Goal: Task Accomplishment & Management: Complete application form

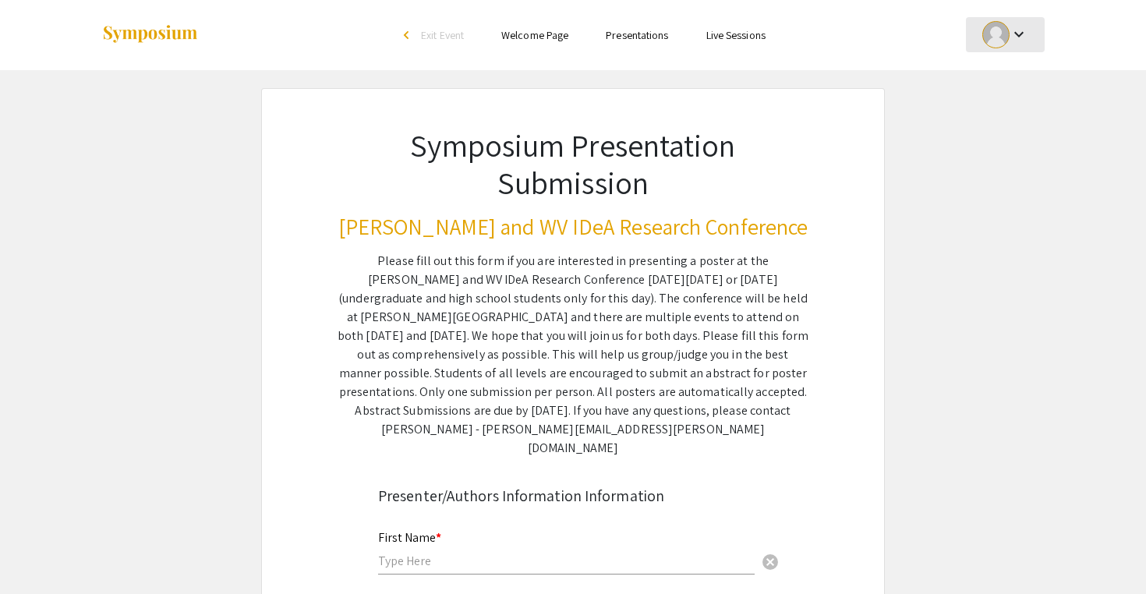
click at [1030, 34] on div "keyboard_arrow_down" at bounding box center [1005, 34] width 54 height 35
click at [704, 218] on div at bounding box center [573, 297] width 1146 height 594
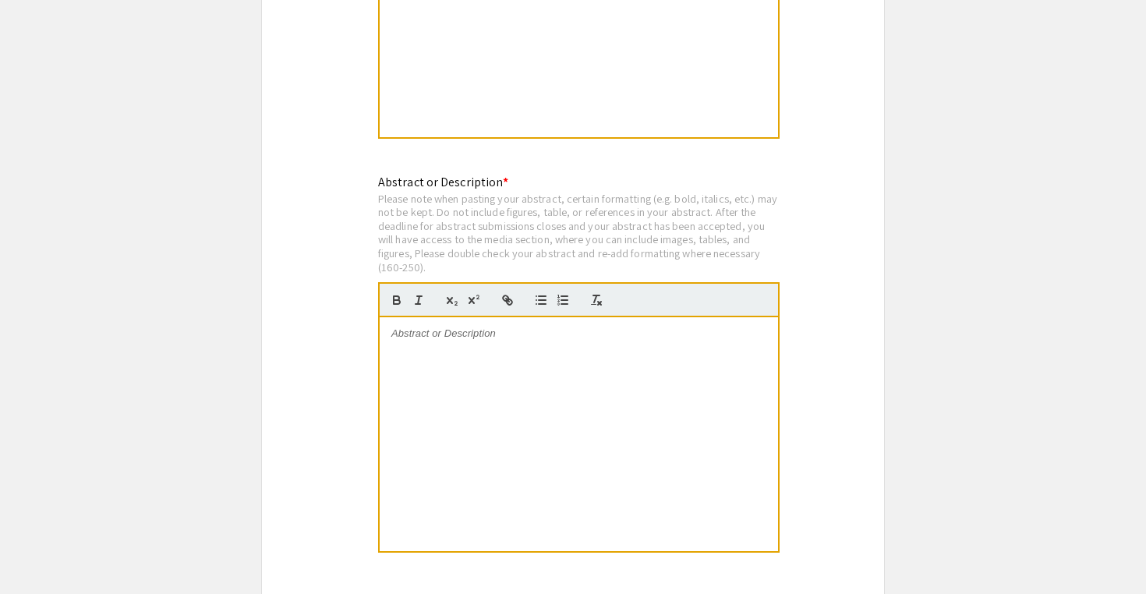
scroll to position [3111, 0]
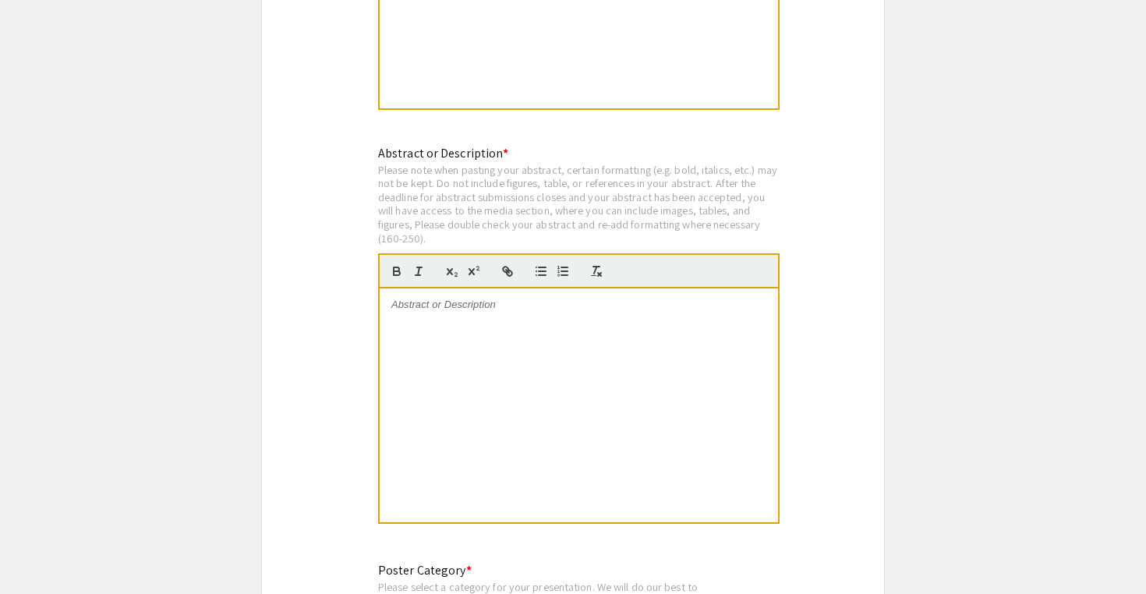
click at [475, 363] on div at bounding box center [579, 405] width 398 height 234
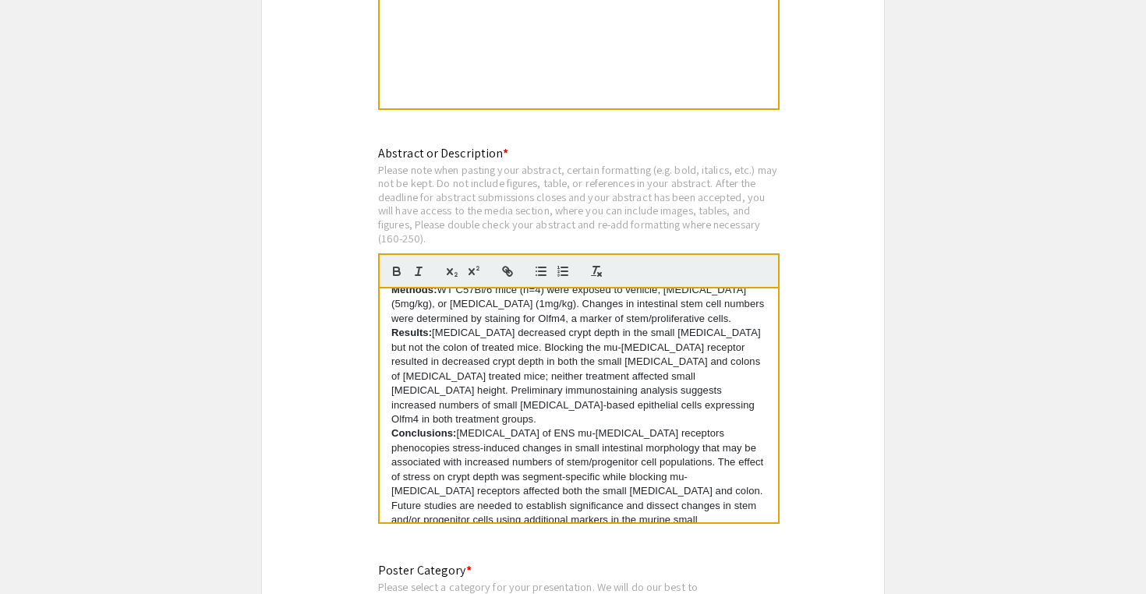
scroll to position [0, 0]
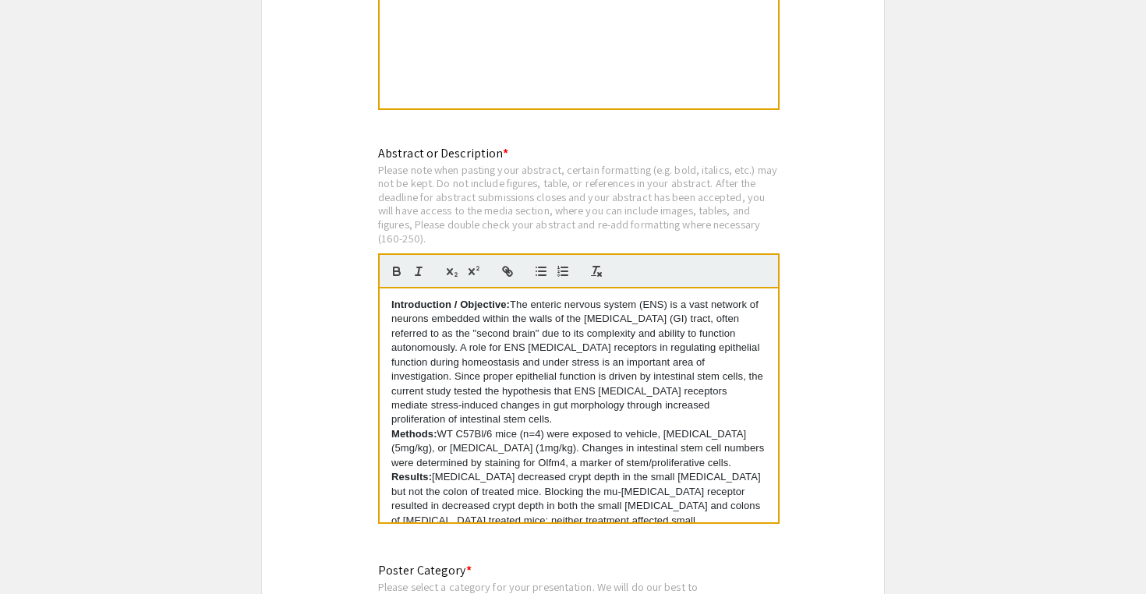
click at [388, 296] on div "Introduction / Objective: The enteric nervous system (ENS) is a vast network of…" at bounding box center [579, 405] width 398 height 234
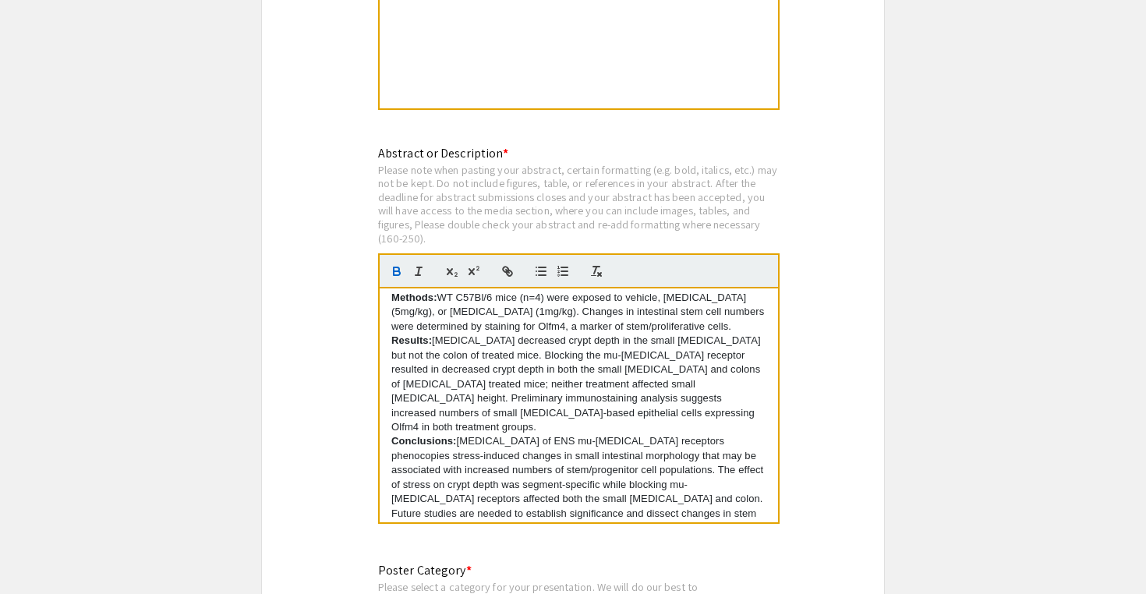
scroll to position [144, 0]
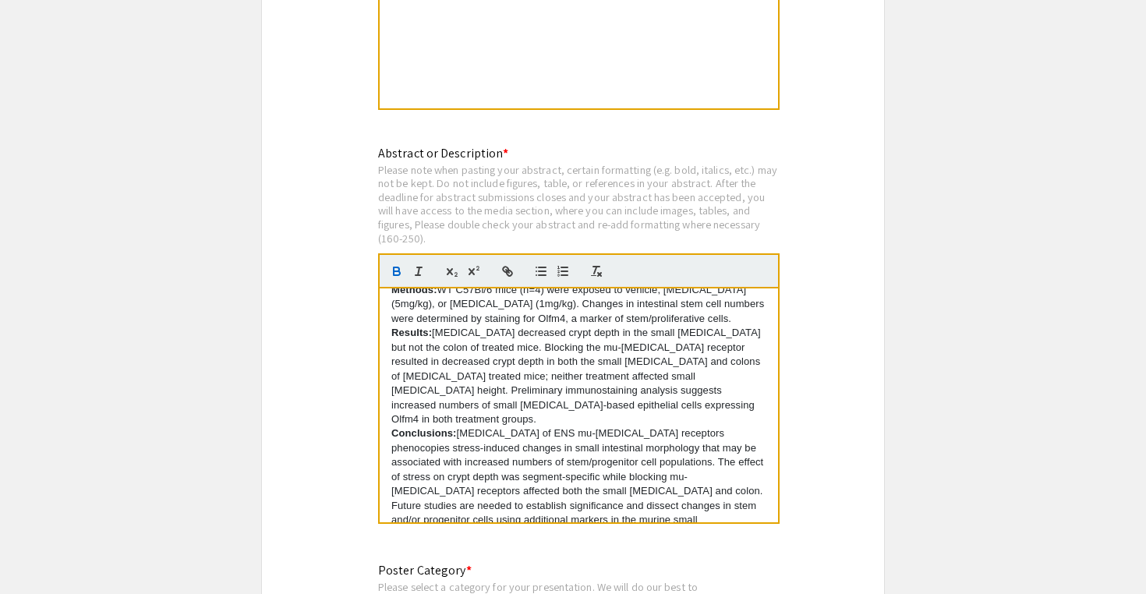
click at [512, 507] on div "Introduction / Objective: The enteric nervous system (ENS) is a vast network of…" at bounding box center [579, 405] width 398 height 234
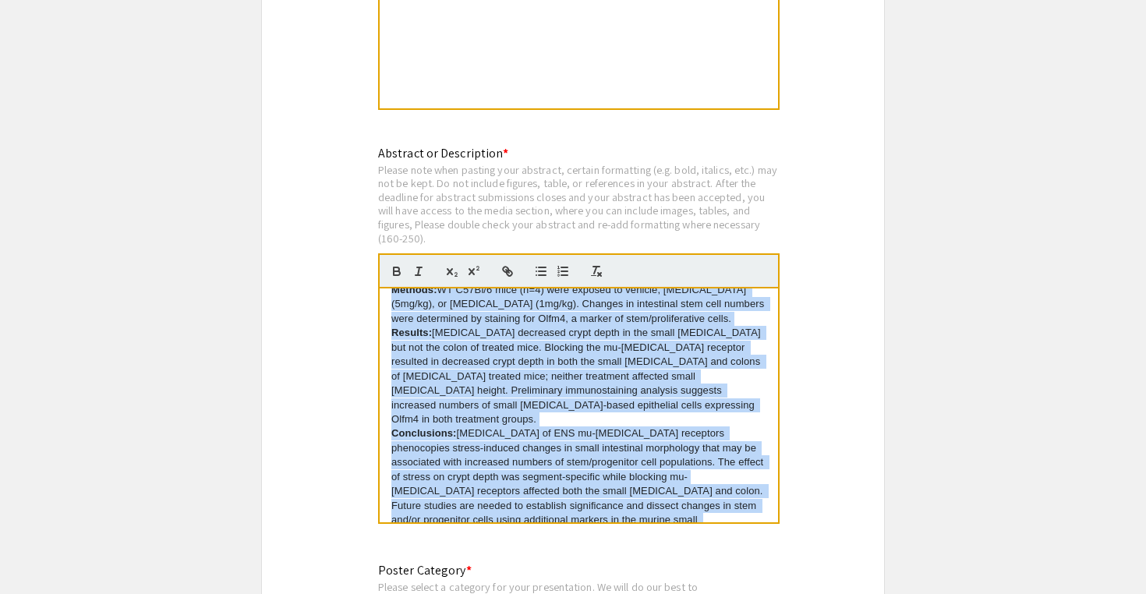
scroll to position [0, 0]
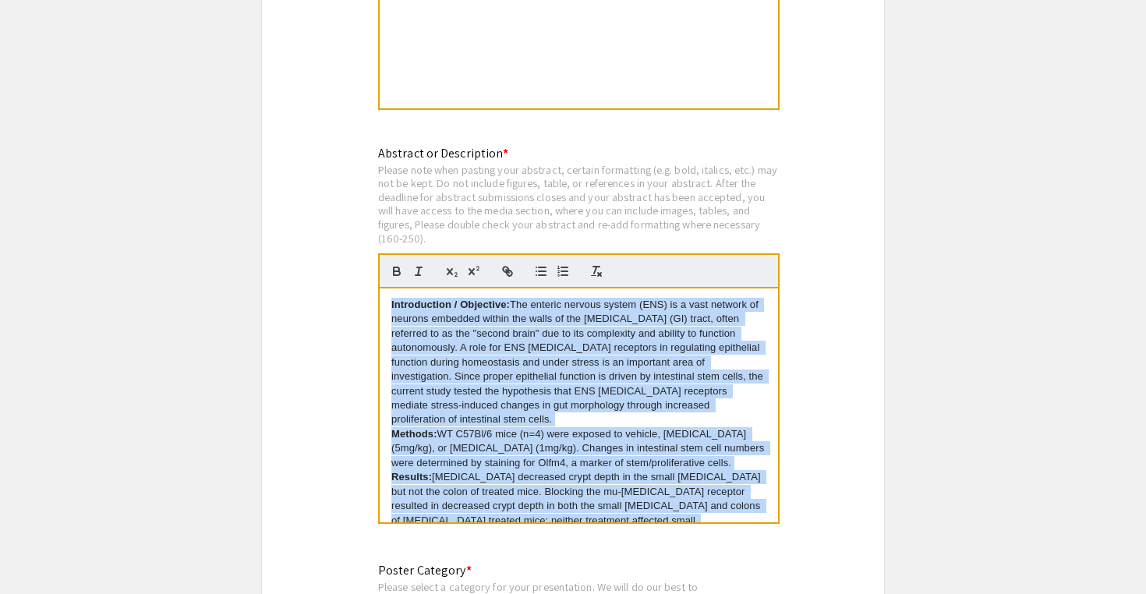
drag, startPoint x: 504, startPoint y: 503, endPoint x: 365, endPoint y: 183, distance: 349.4
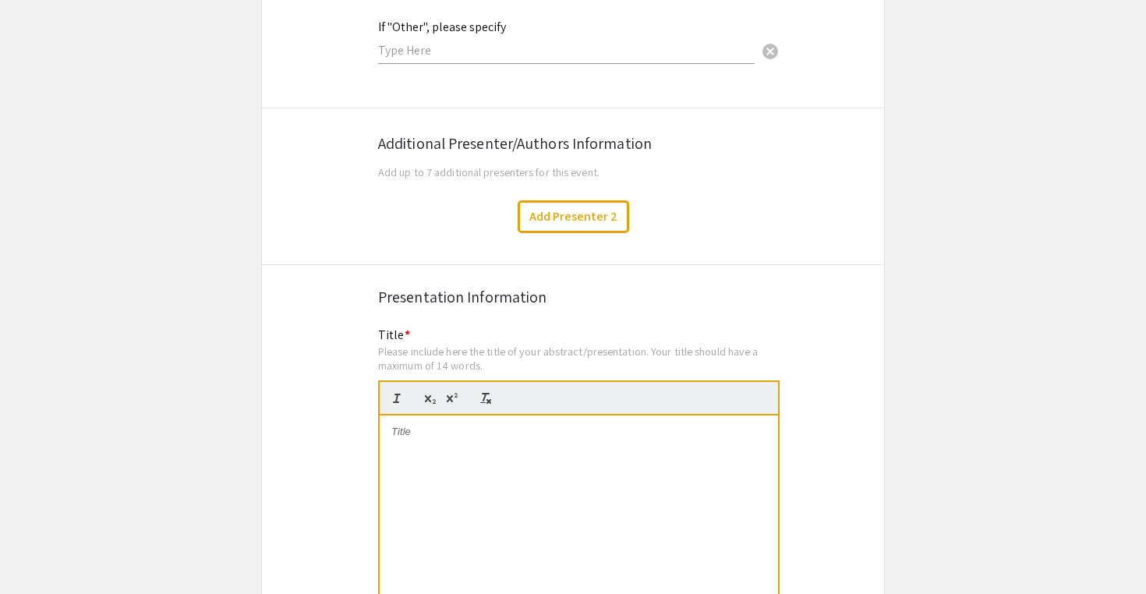
scroll to position [2589, 0]
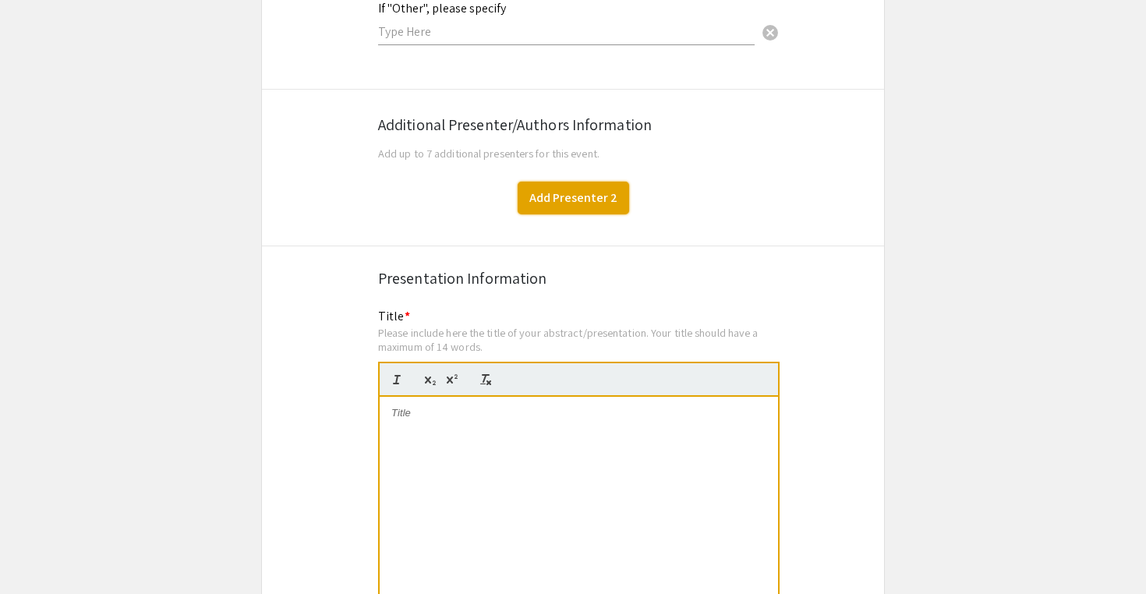
click at [549, 183] on button "Add Presenter 2" at bounding box center [572, 198] width 111 height 33
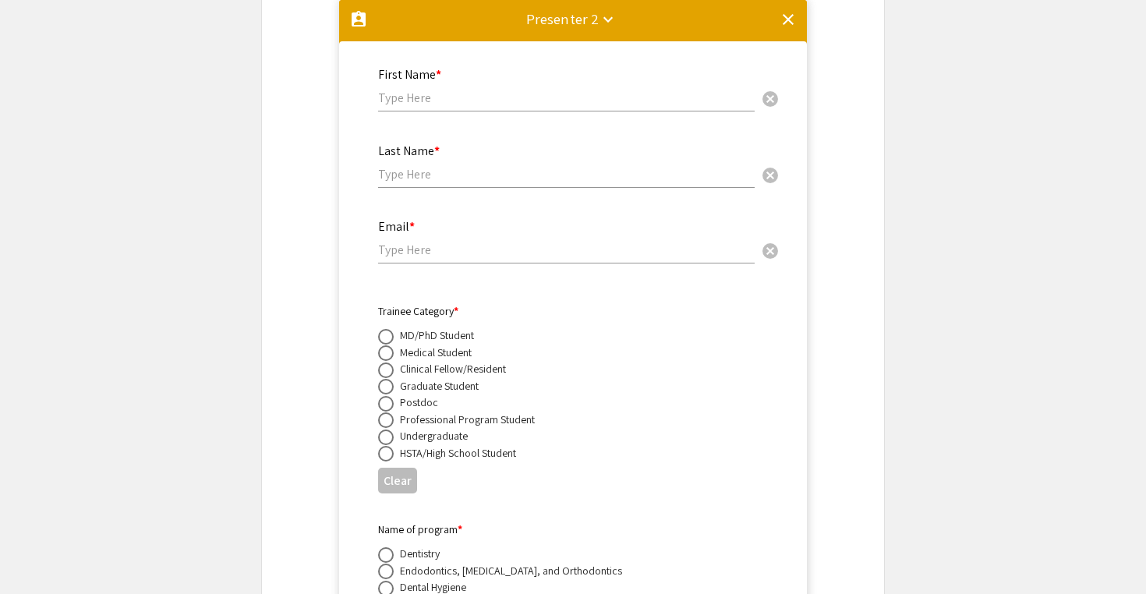
scroll to position [2736, 0]
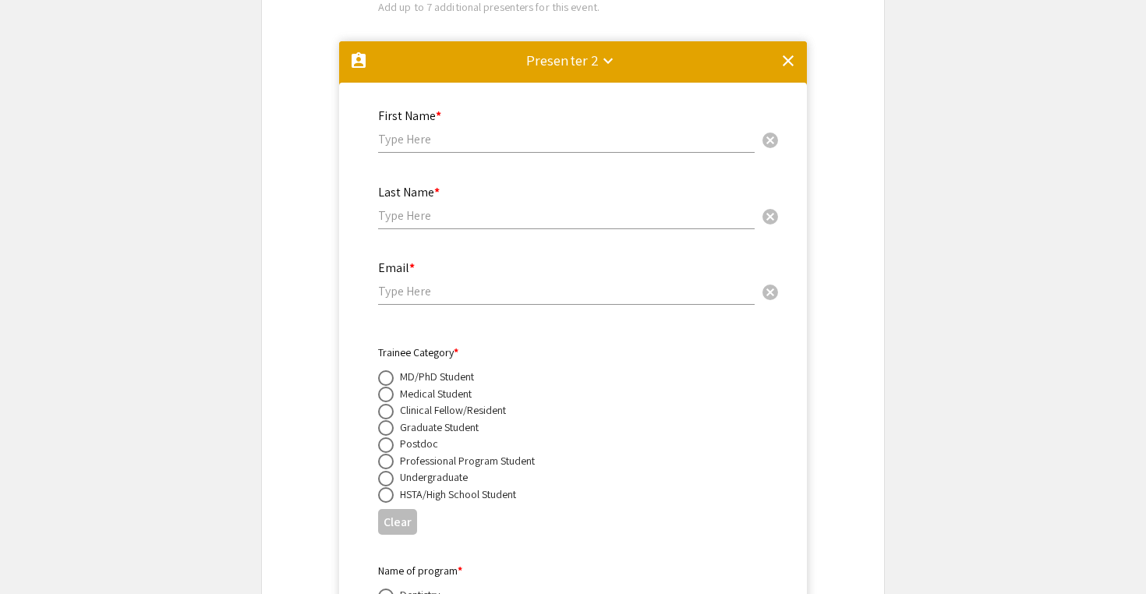
click at [602, 51] on mat-icon "keyboard_arrow_down" at bounding box center [608, 60] width 19 height 19
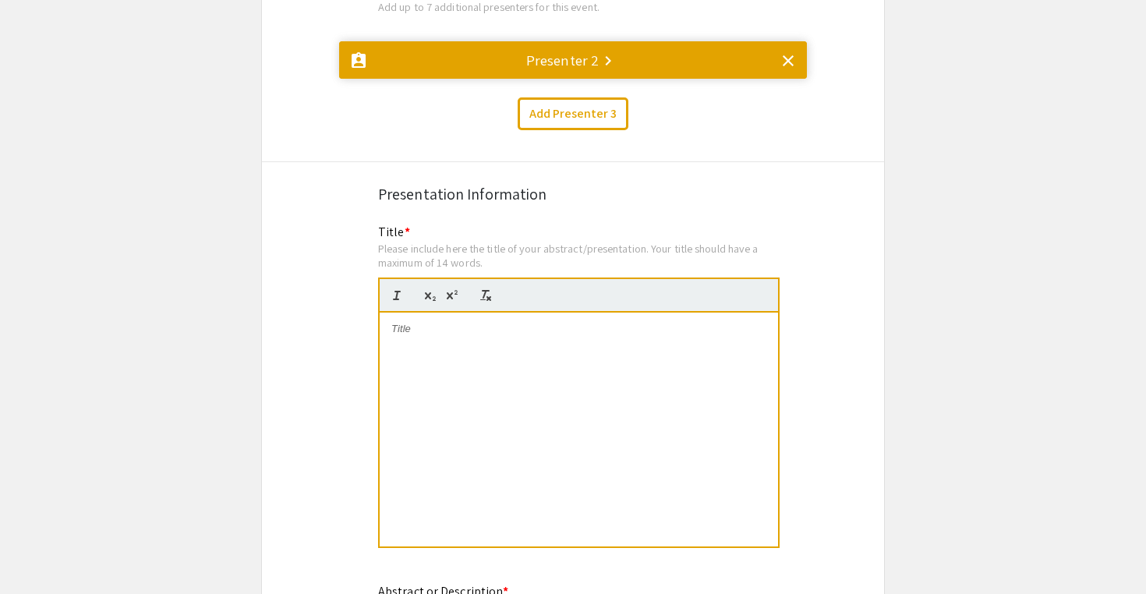
click at [607, 51] on mat-icon "keyboard_arrow_right" at bounding box center [608, 60] width 19 height 19
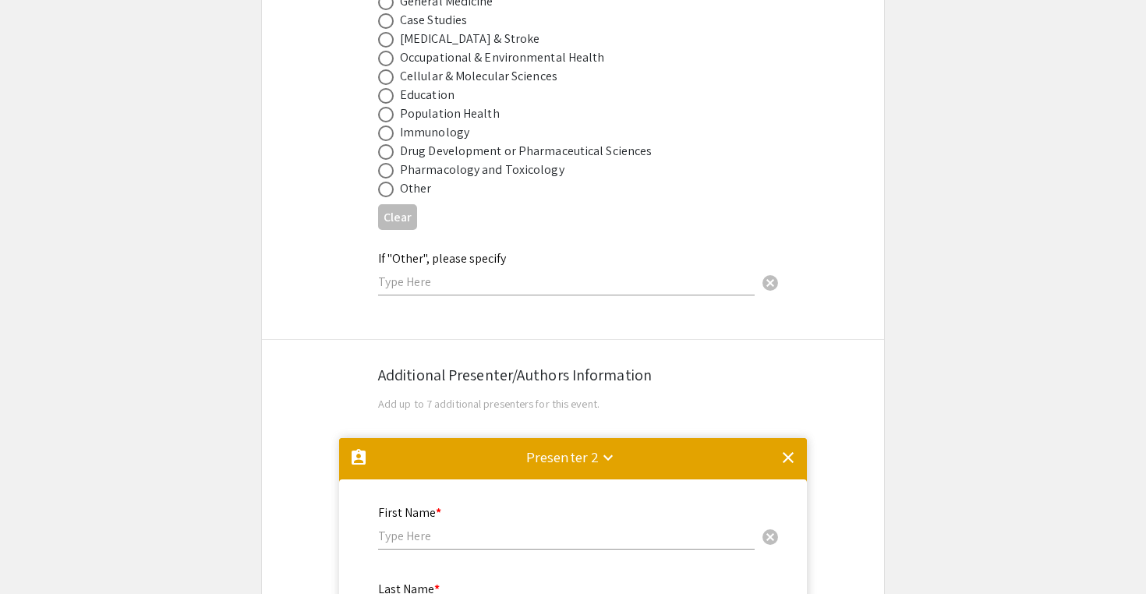
scroll to position [2340, 0]
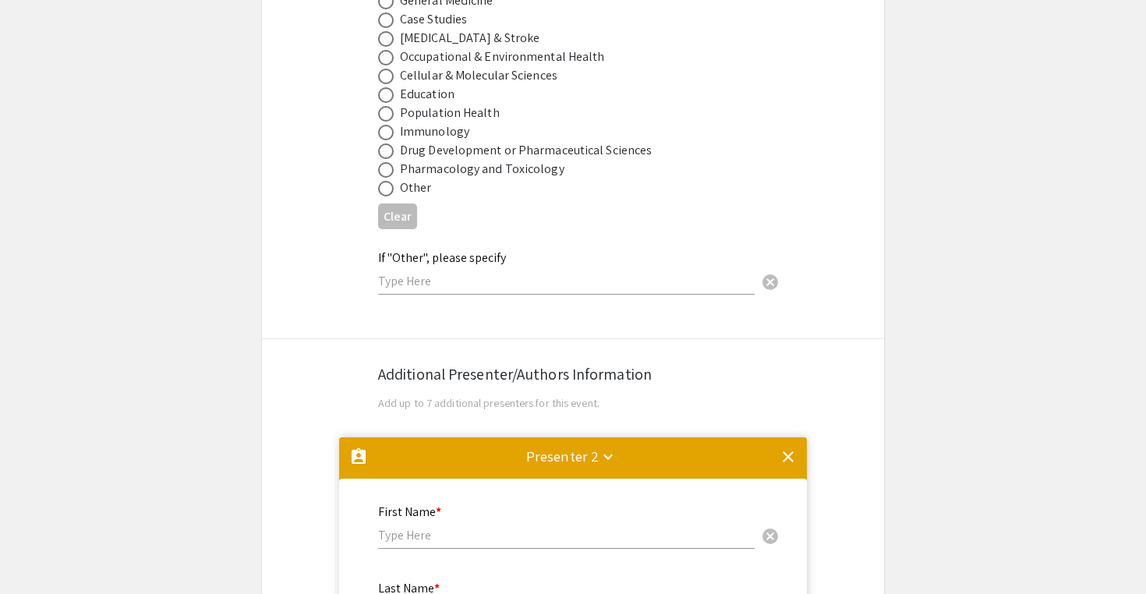
click at [787, 448] on mat-icon "clear" at bounding box center [788, 456] width 19 height 19
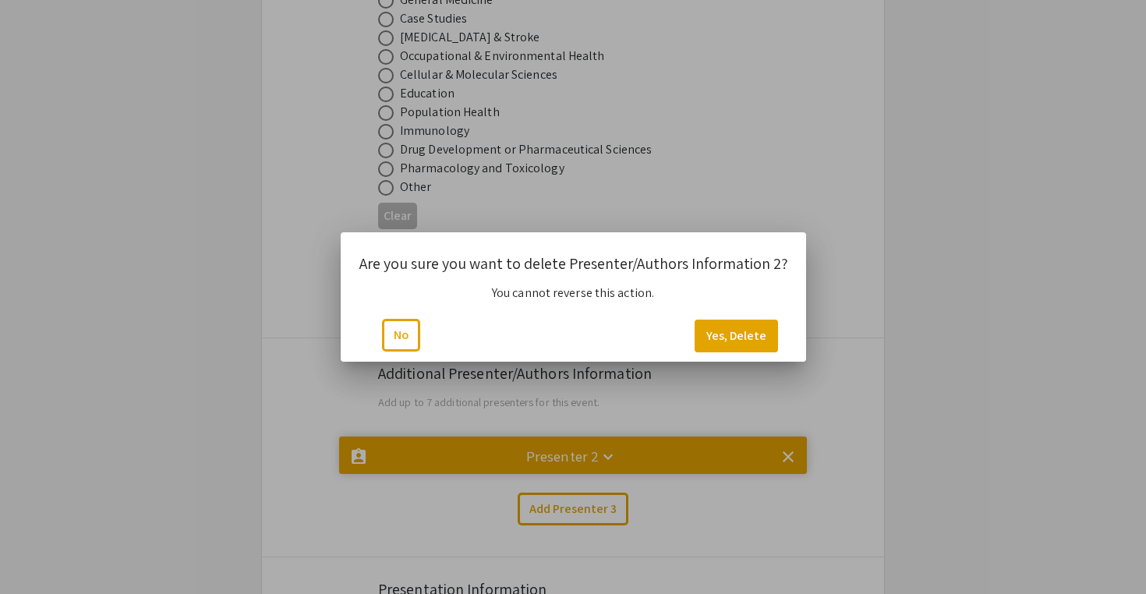
scroll to position [0, 0]
click at [751, 338] on button "Yes, Delete" at bounding box center [735, 336] width 83 height 33
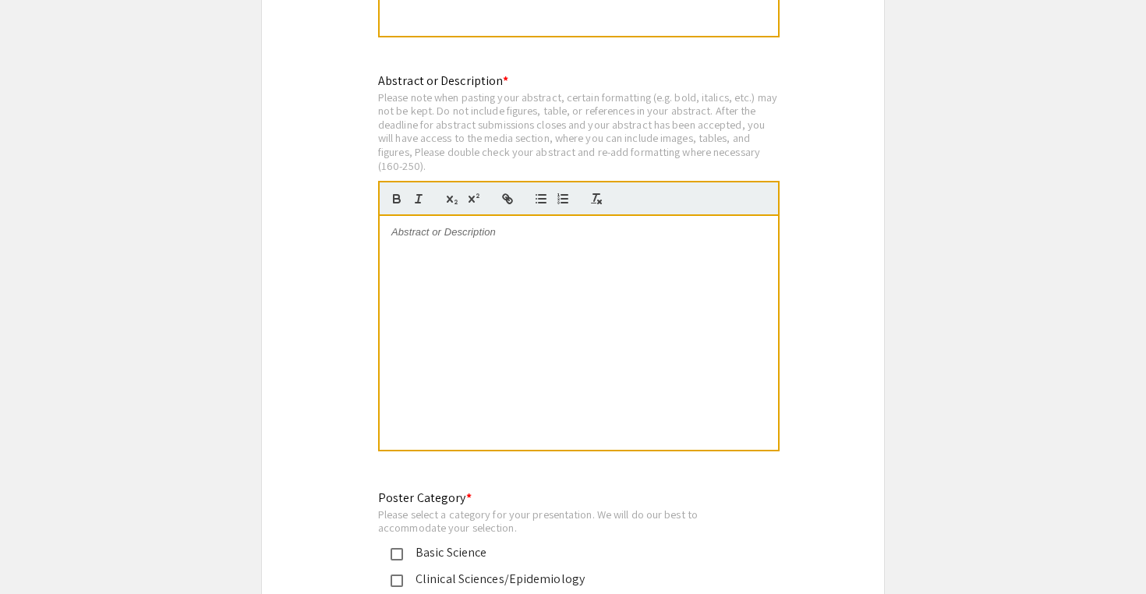
scroll to position [3186, 0]
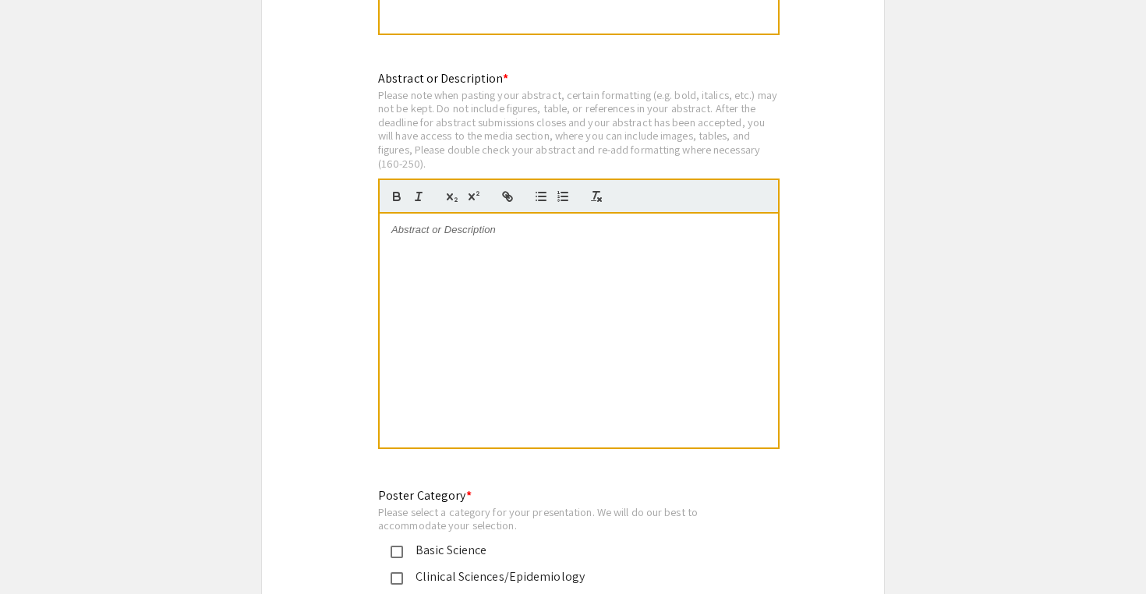
click at [507, 115] on div "Please note when pasting your abstract, certain formatting (e.g. bold, italics,…" at bounding box center [578, 129] width 401 height 83
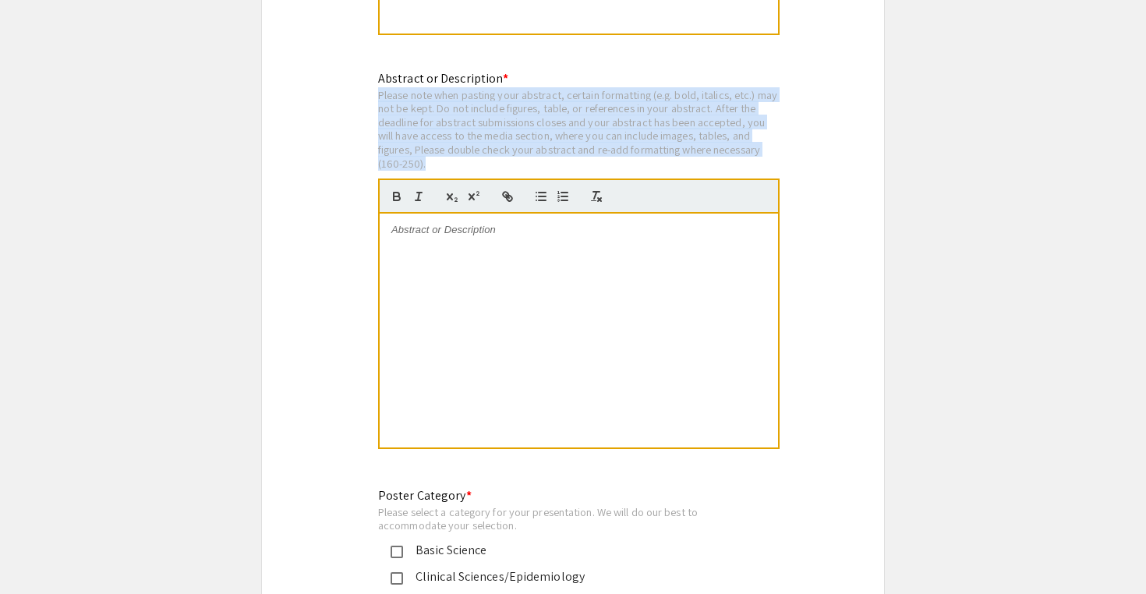
click at [507, 115] on div "Please note when pasting your abstract, certain formatting (e.g. bold, italics,…" at bounding box center [578, 129] width 401 height 83
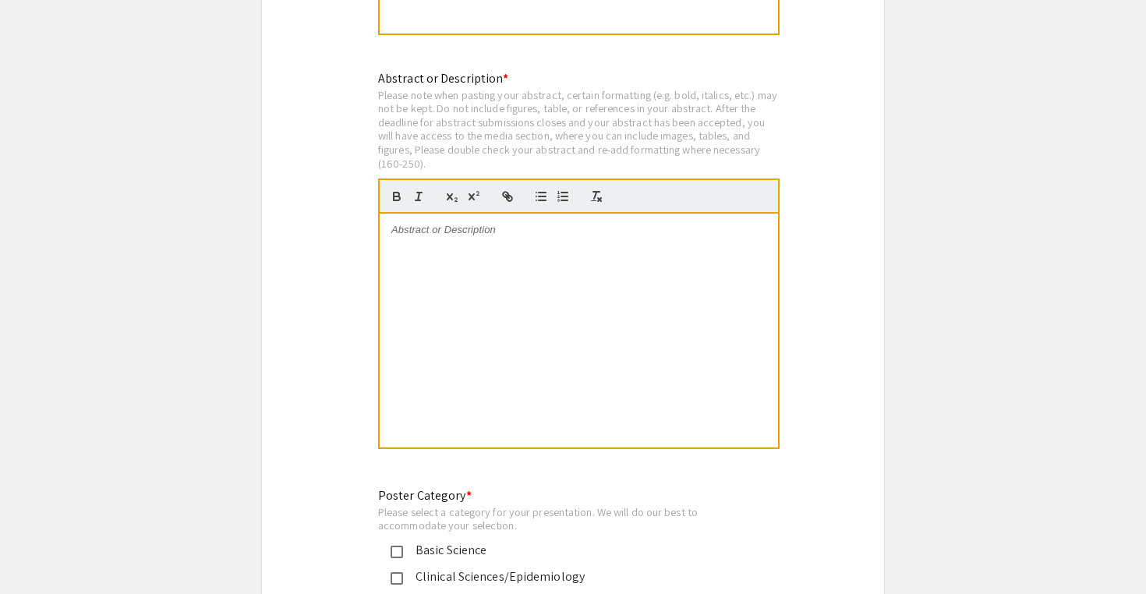
click at [465, 70] on mat-label "Abstract or Description *" at bounding box center [443, 78] width 130 height 16
click at [489, 131] on div "Please note when pasting your abstract, certain formatting (e.g. bold, italics,…" at bounding box center [578, 129] width 401 height 83
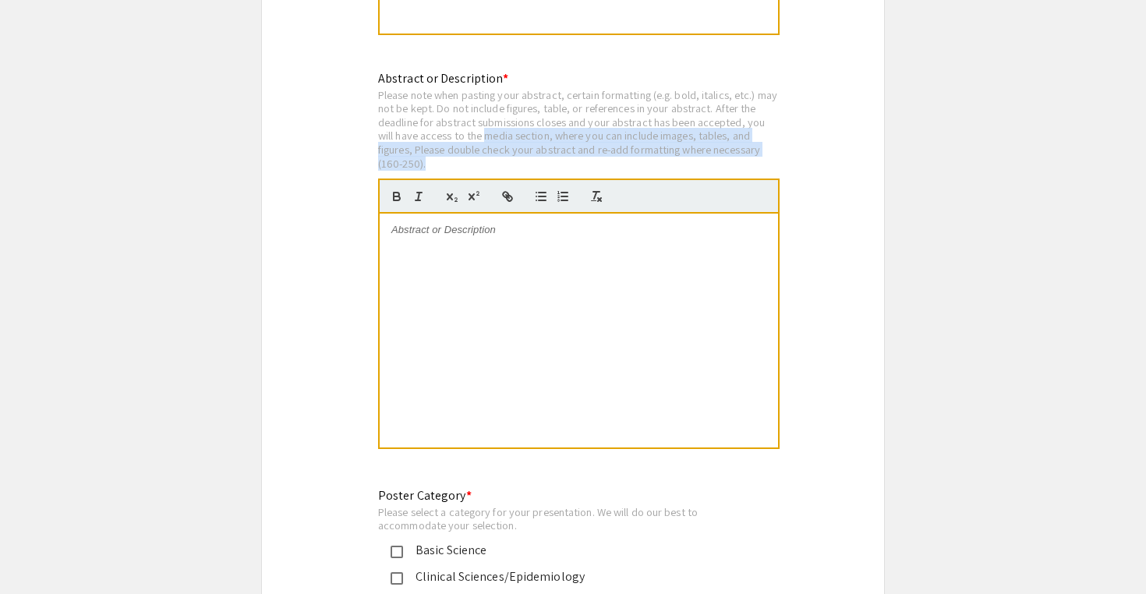
click at [489, 131] on div "Please note when pasting your abstract, certain formatting (e.g. bold, italics,…" at bounding box center [578, 129] width 401 height 83
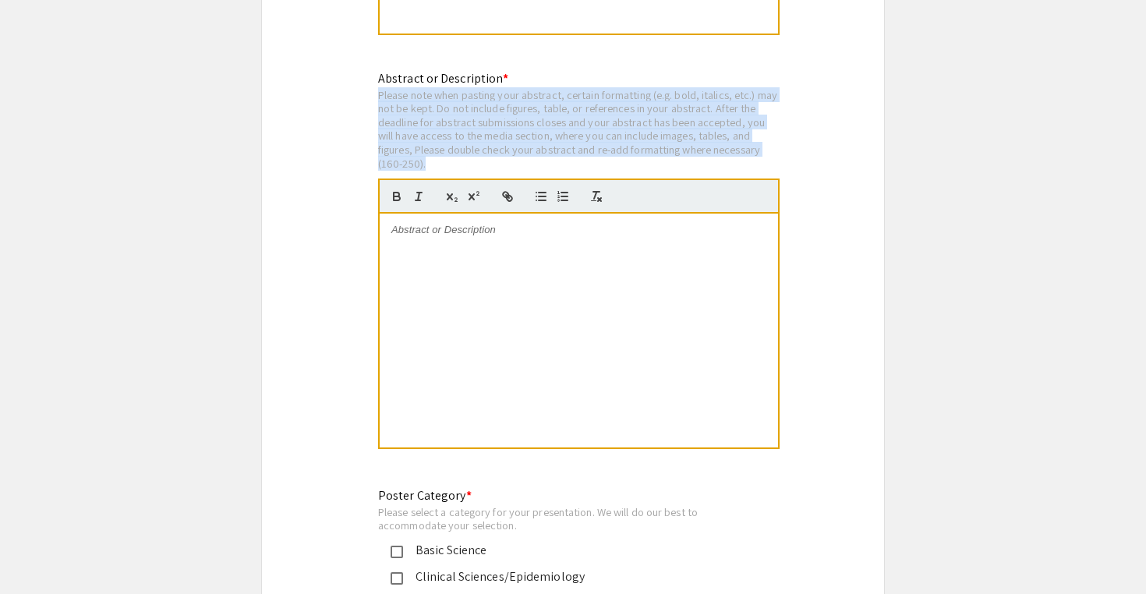
click at [489, 131] on div "Please note when pasting your abstract, certain formatting (e.g. bold, italics,…" at bounding box center [578, 129] width 401 height 83
click at [434, 129] on div "Please note when pasting your abstract, certain formatting (e.g. bold, italics,…" at bounding box center [578, 129] width 401 height 83
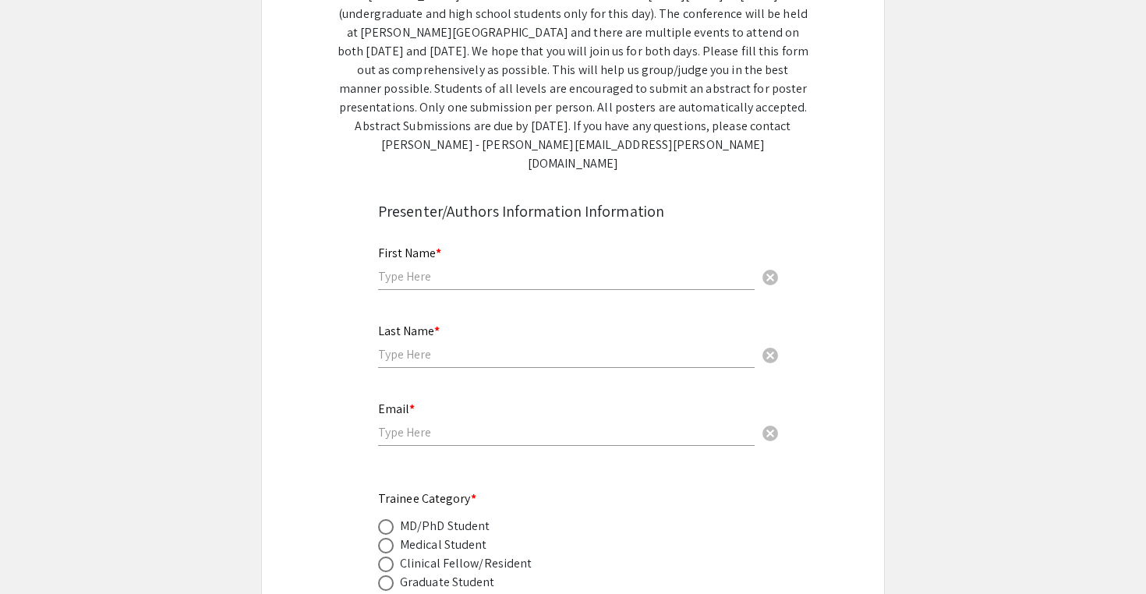
scroll to position [292, 0]
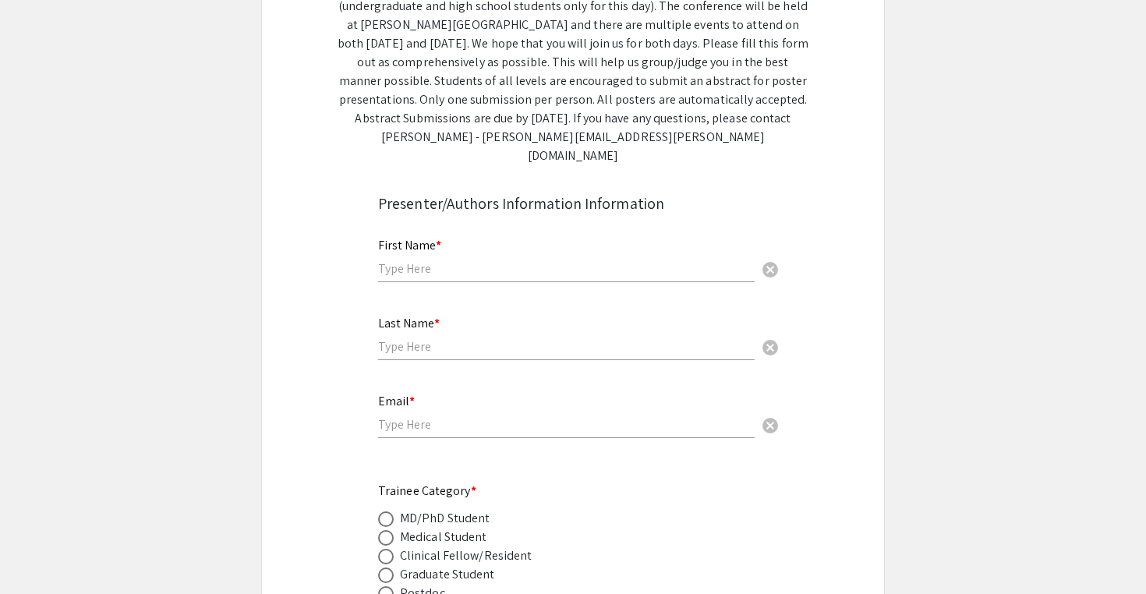
click at [444, 260] on input "text" at bounding box center [566, 268] width 376 height 16
type input "[PERSON_NAME]"
click at [405, 315] on mat-label "Last Name *" at bounding box center [409, 323] width 62 height 16
type input "Norloff"
click at [408, 418] on div "Email * cancel" at bounding box center [566, 408] width 376 height 59
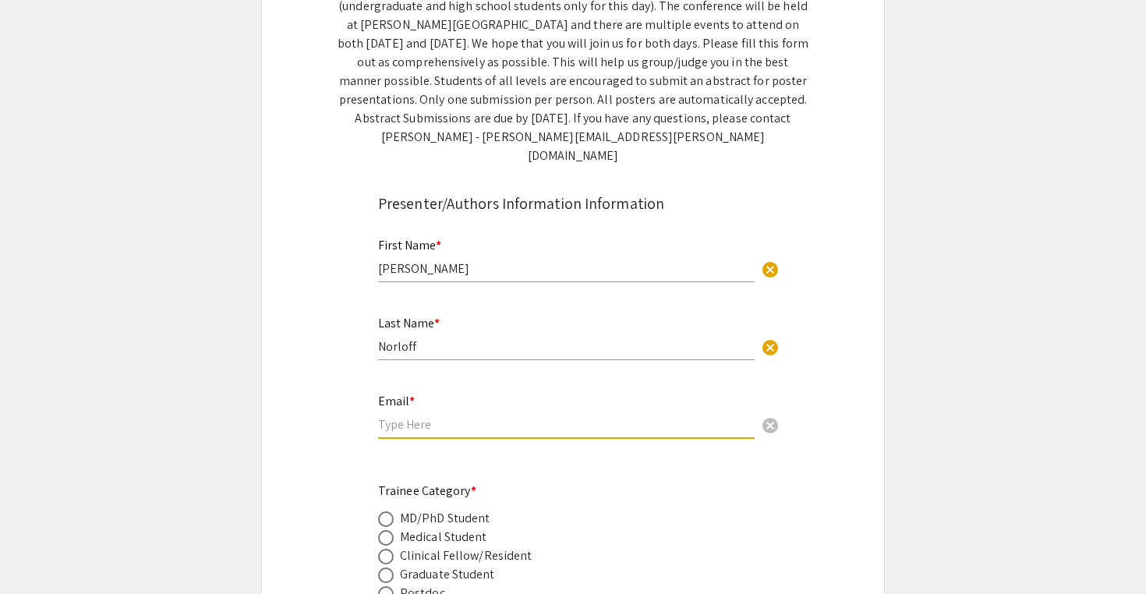
click at [424, 416] on input "email" at bounding box center [566, 424] width 376 height 16
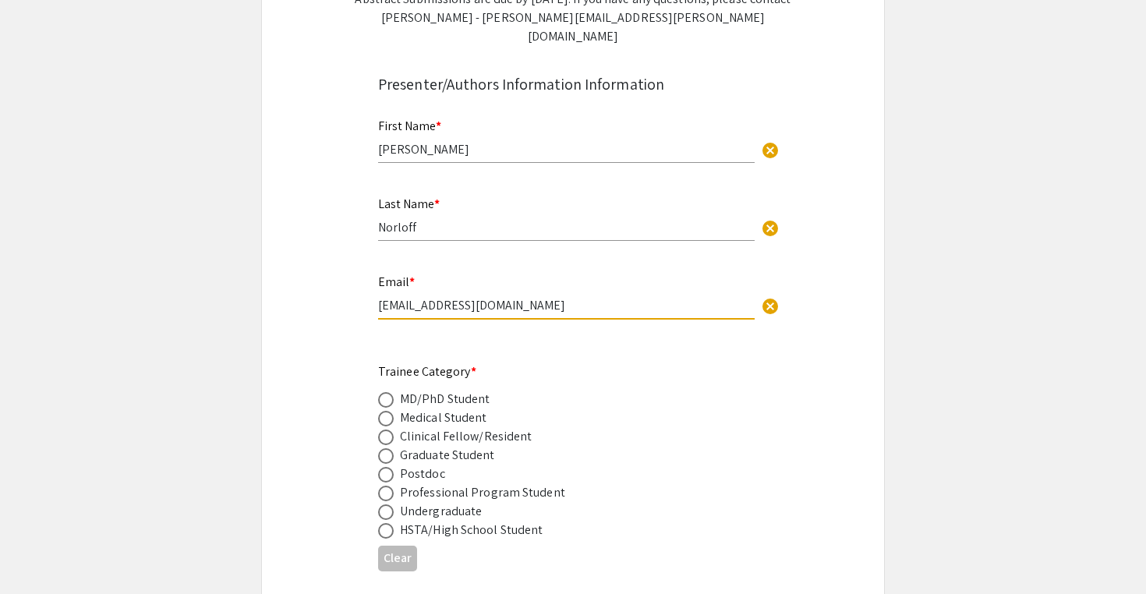
scroll to position [460, 0]
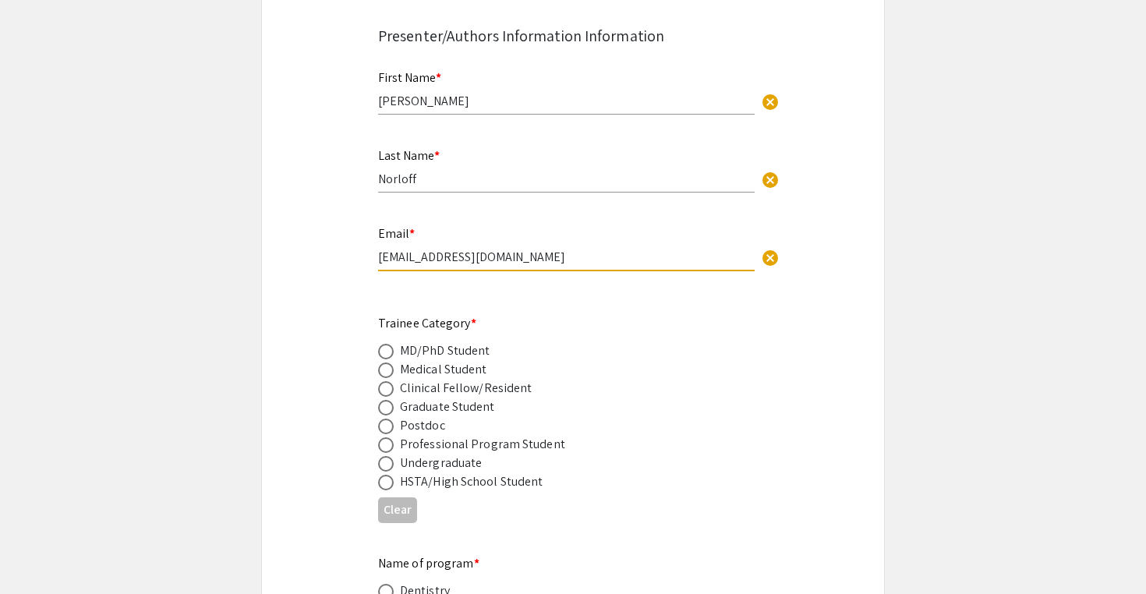
type input "[EMAIL_ADDRESS][DOMAIN_NAME]"
click at [386, 362] on span at bounding box center [386, 370] width 16 height 16
click at [386, 362] on input "radio" at bounding box center [386, 370] width 16 height 16
radio input "true"
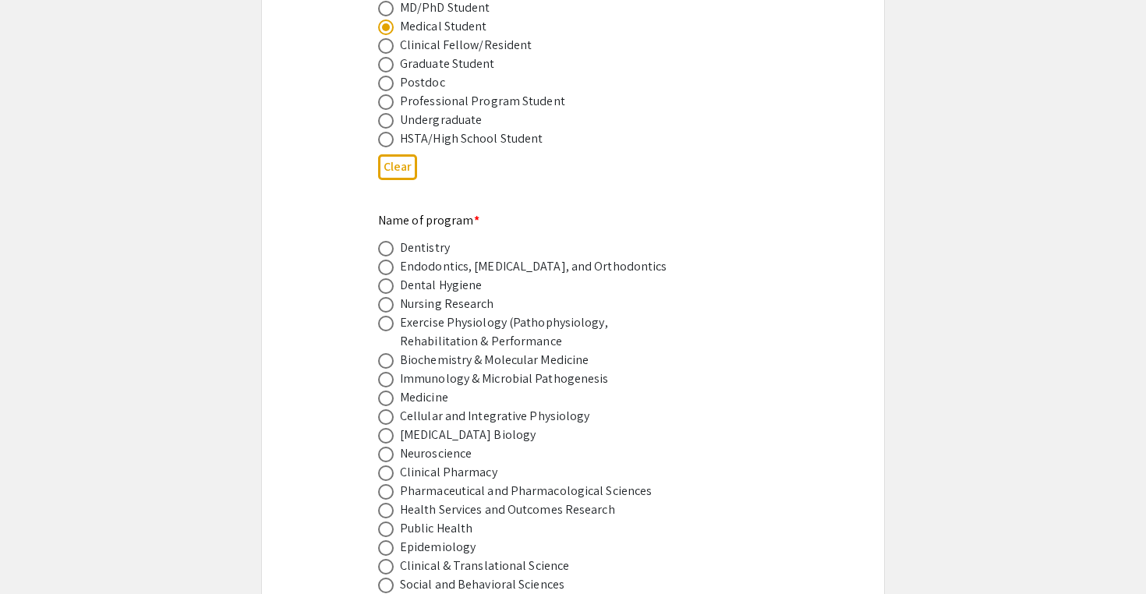
scroll to position [804, 0]
click at [388, 390] on span at bounding box center [386, 398] width 16 height 16
click at [388, 390] on input "radio" at bounding box center [386, 398] width 16 height 16
radio input "true"
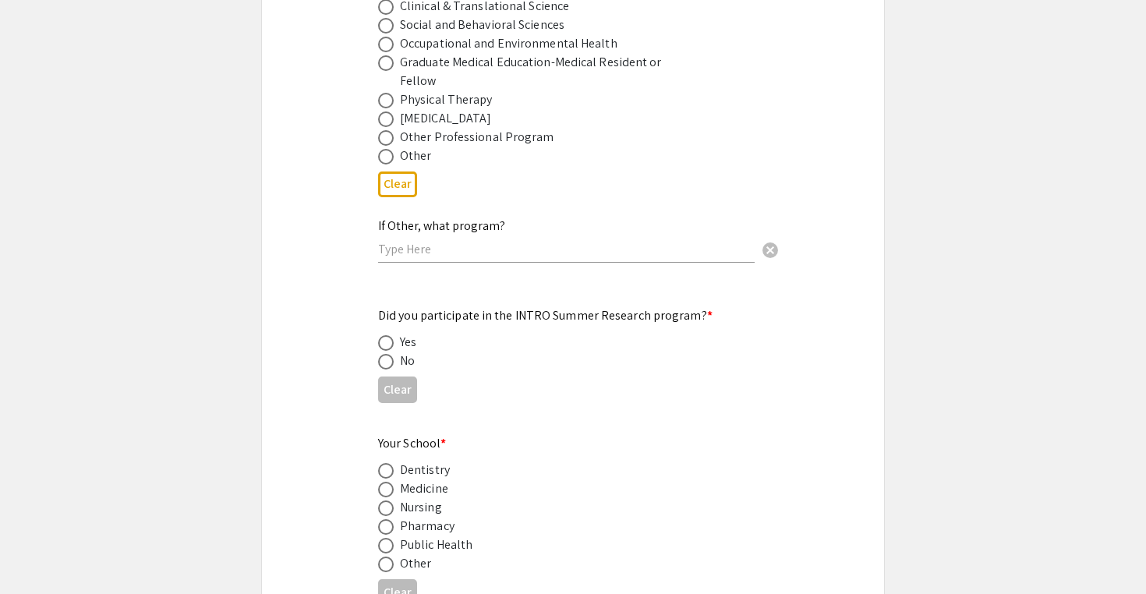
scroll to position [1390, 0]
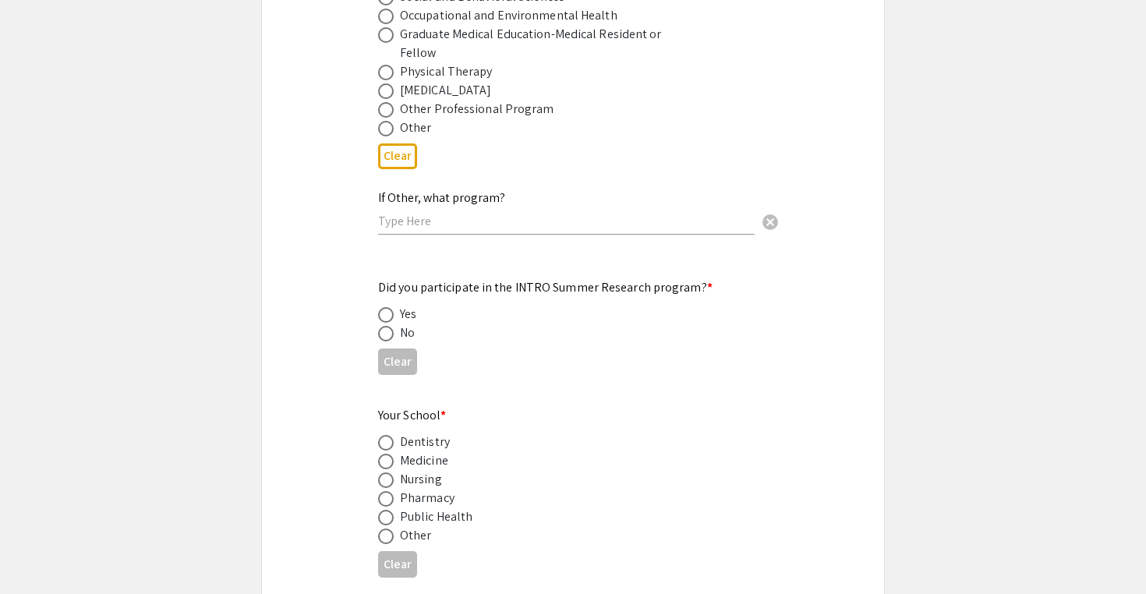
click at [387, 326] on span at bounding box center [386, 334] width 16 height 16
click at [387, 326] on input "radio" at bounding box center [386, 334] width 16 height 16
radio input "true"
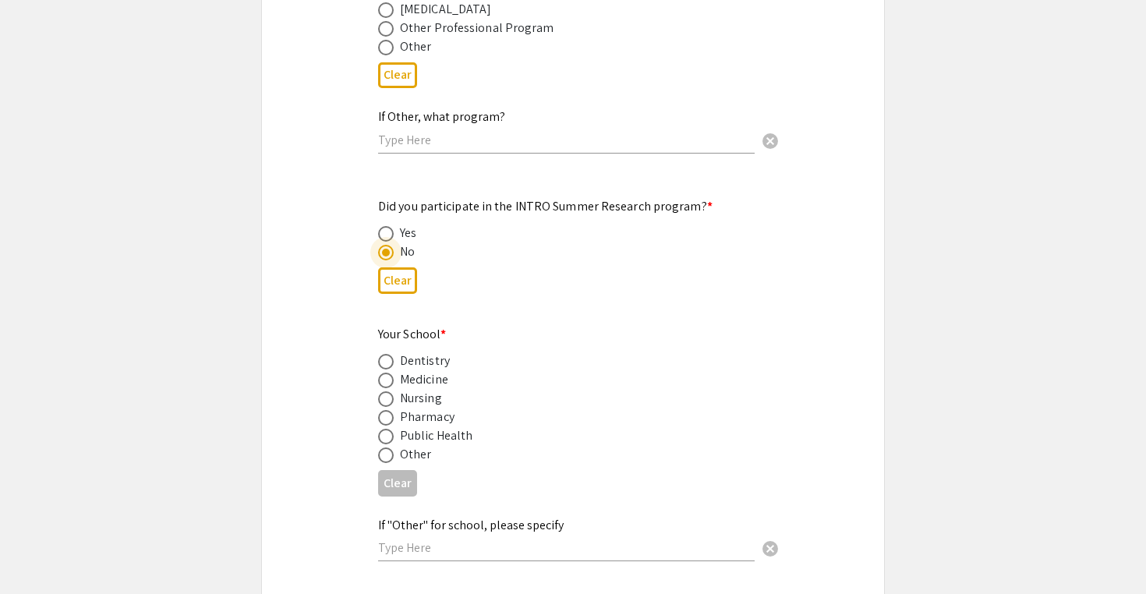
scroll to position [1473, 0]
click at [388, 371] on span at bounding box center [386, 379] width 16 height 16
click at [388, 371] on input "radio" at bounding box center [386, 379] width 16 height 16
radio input "true"
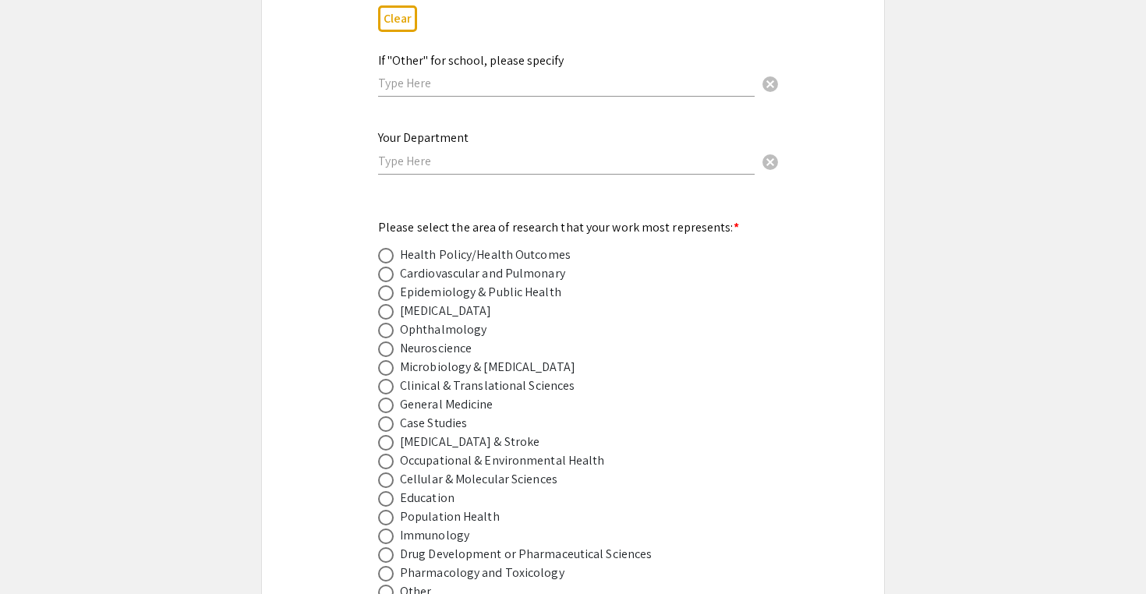
scroll to position [2036, 0]
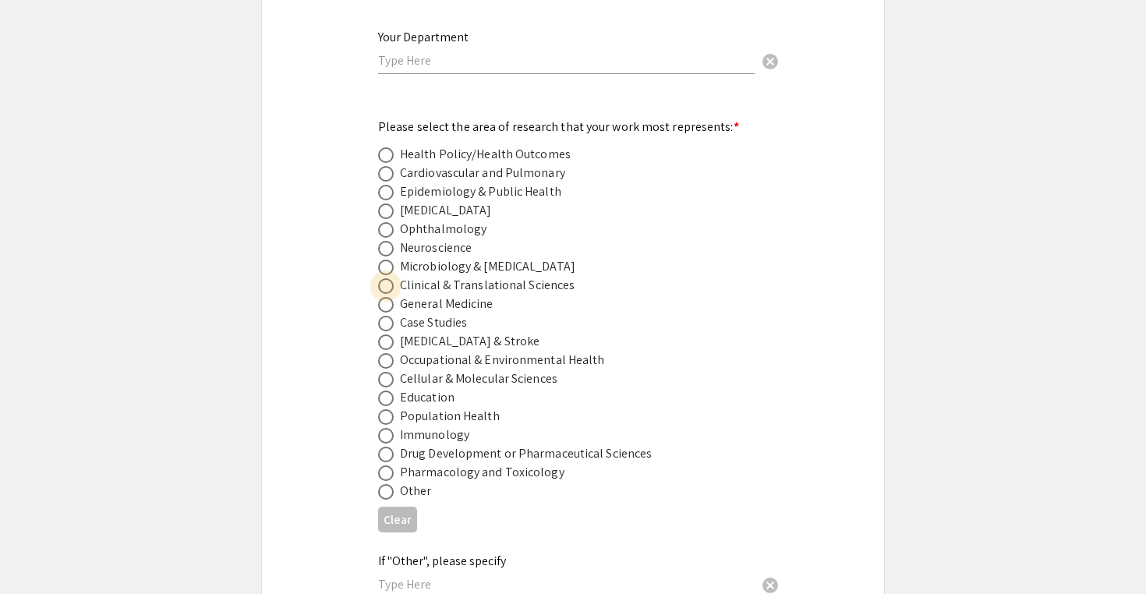
click at [383, 278] on span at bounding box center [386, 286] width 16 height 16
click at [383, 278] on input "radio" at bounding box center [386, 286] width 16 height 16
radio input "true"
click at [298, 287] on div "Symposium Presentation Submission Van Liere and WV IDeA Research Conference Ple…" at bounding box center [572, 202] width 623 height 4300
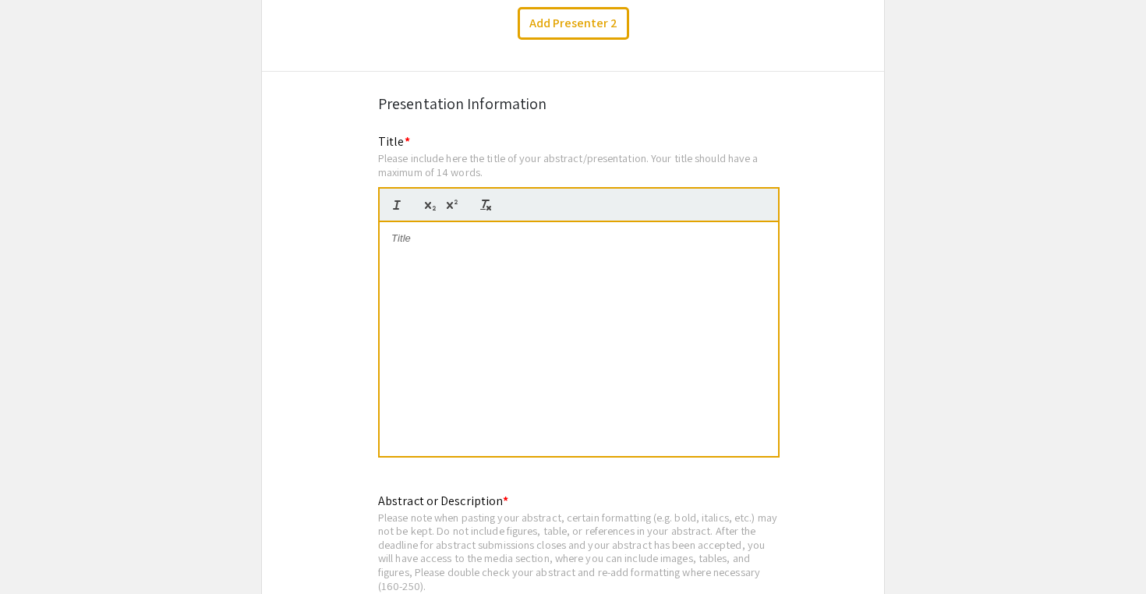
scroll to position [2769, 0]
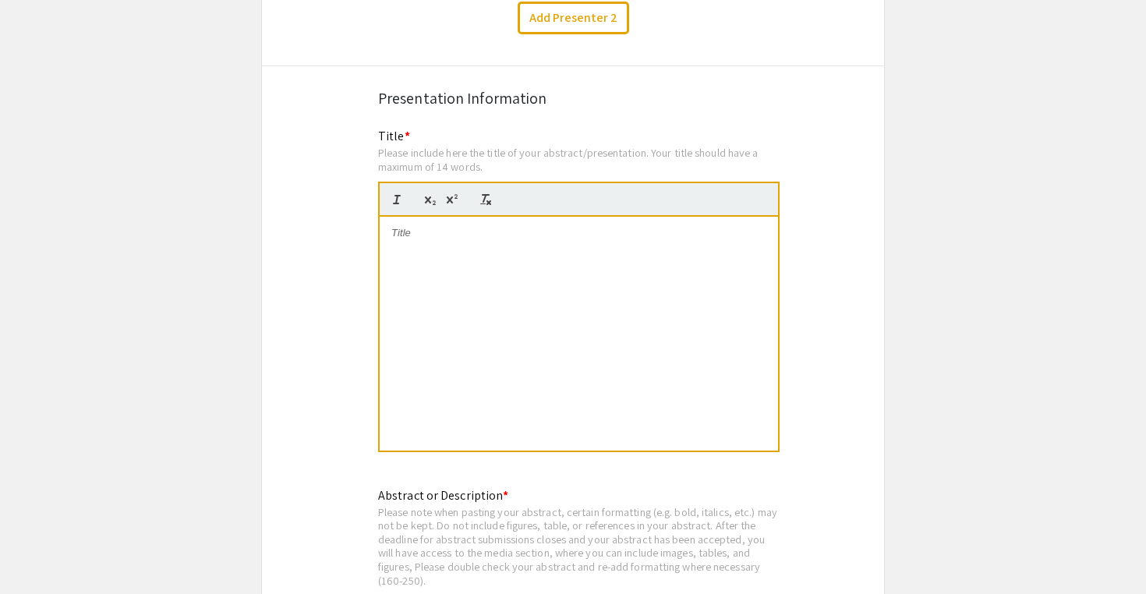
click at [492, 288] on div at bounding box center [579, 334] width 398 height 234
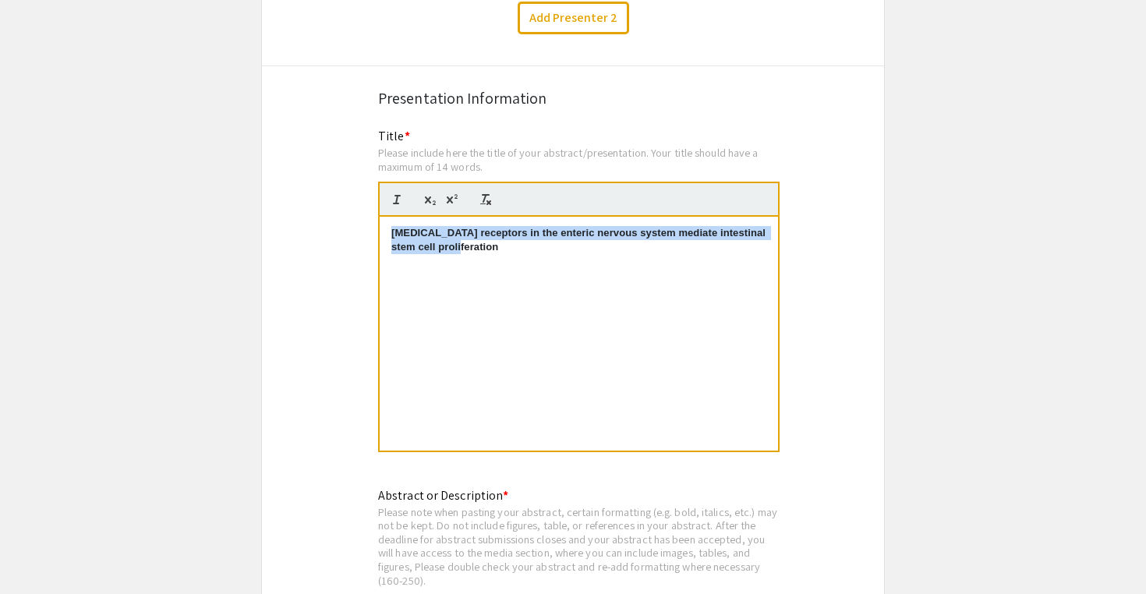
drag, startPoint x: 486, startPoint y: 246, endPoint x: 382, endPoint y: 218, distance: 108.1
click at [382, 218] on div "[MEDICAL_DATA] receptors in the enteric nervous system mediate intestinal stem …" at bounding box center [579, 334] width 398 height 234
click at [491, 193] on icon "button" at bounding box center [486, 200] width 14 height 14
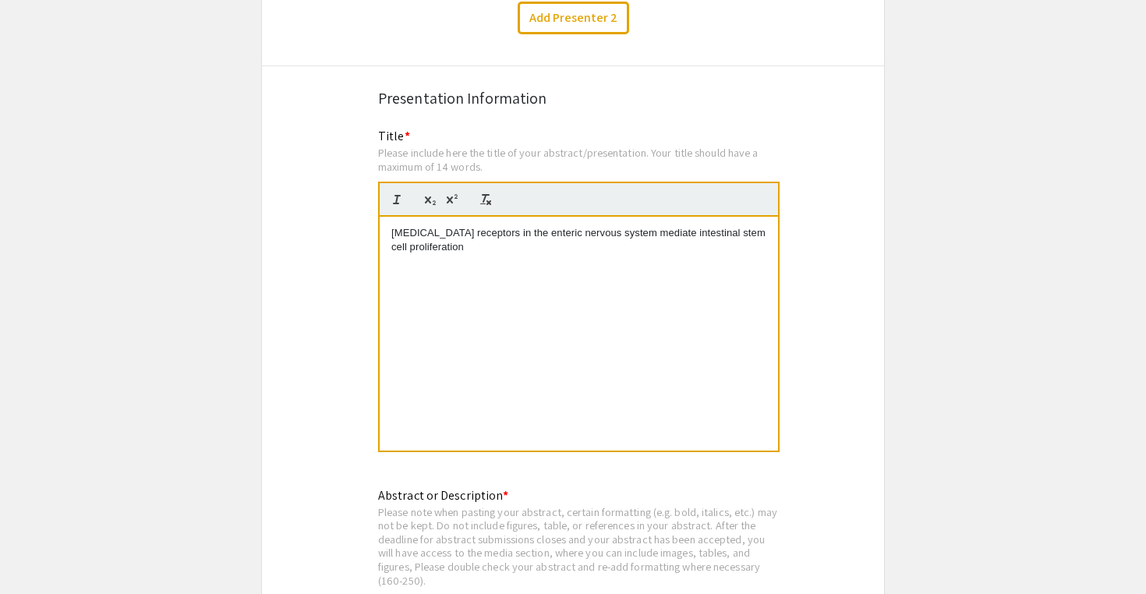
click at [475, 245] on div "[MEDICAL_DATA] receptors in the enteric nervous system mediate intestinal stem …" at bounding box center [579, 334] width 398 height 234
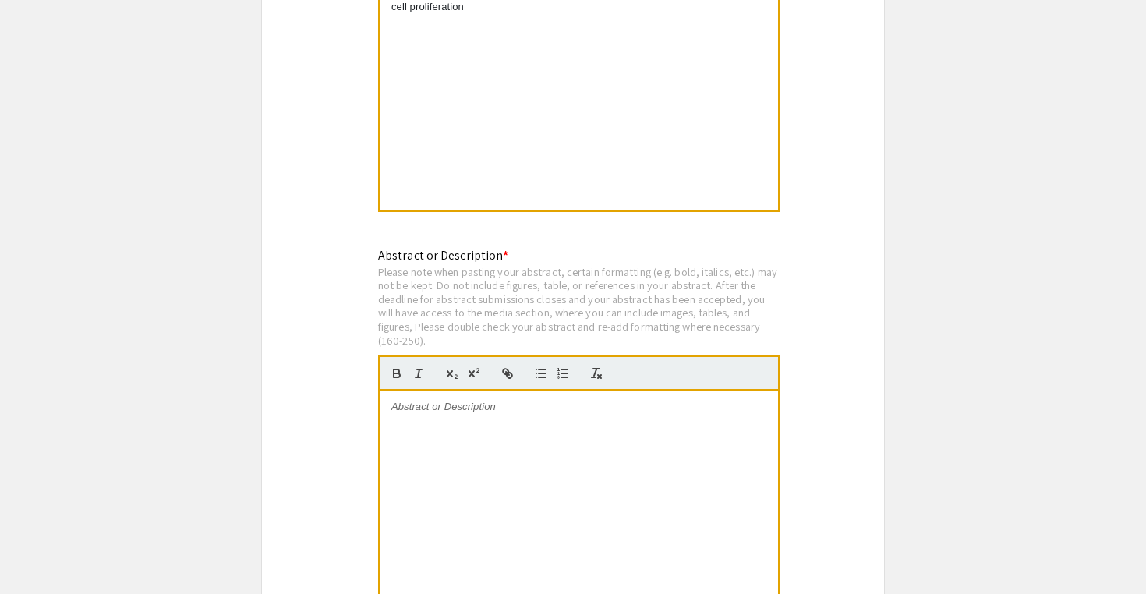
scroll to position [3047, 0]
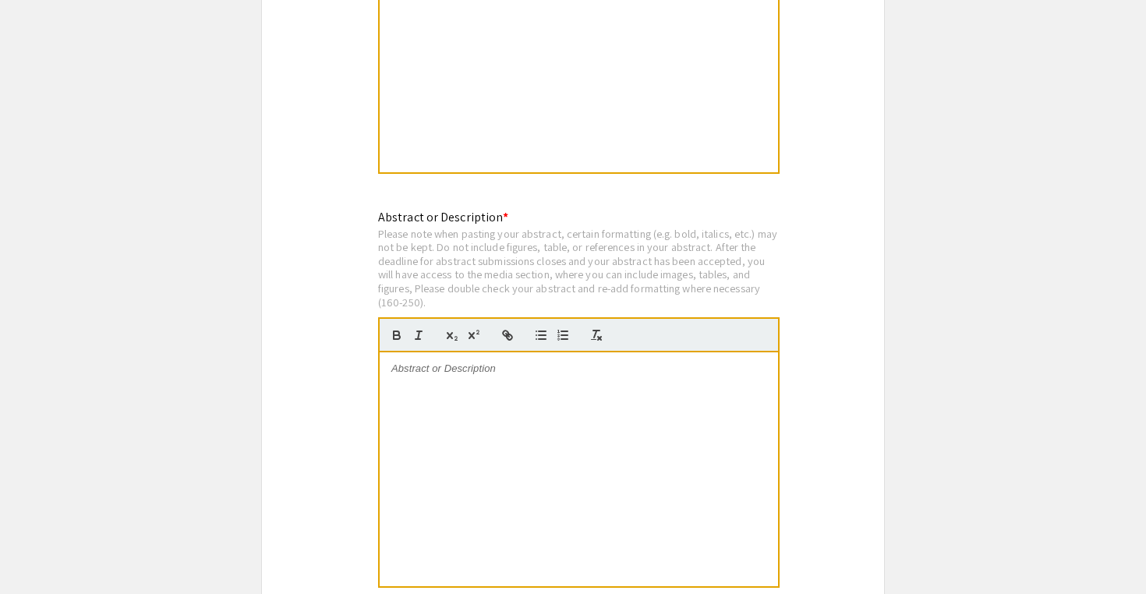
click at [500, 411] on div at bounding box center [579, 469] width 398 height 234
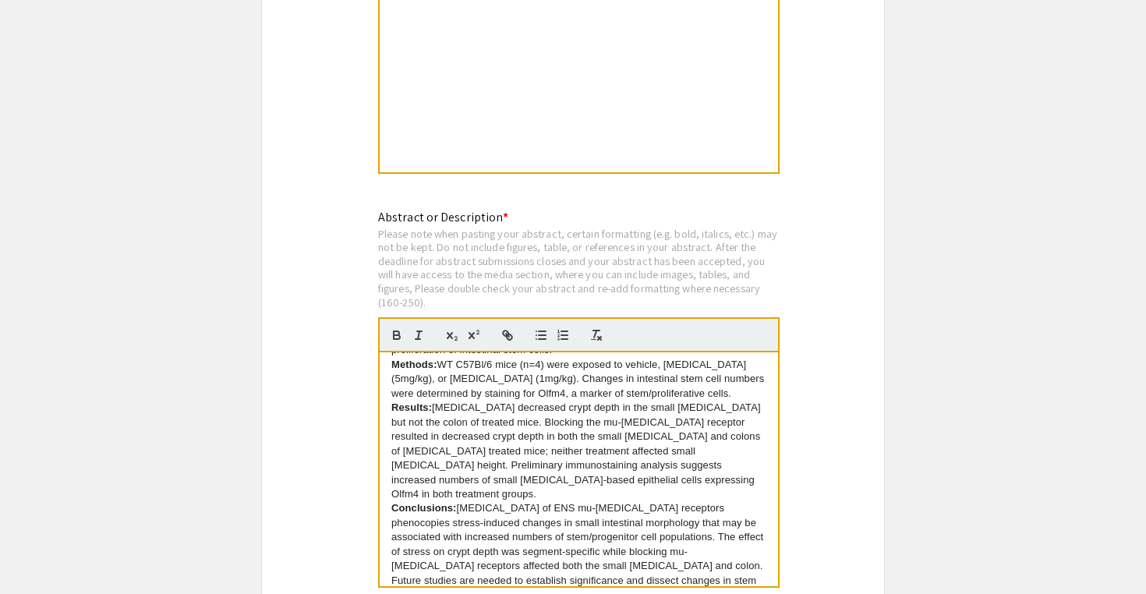
scroll to position [0, 0]
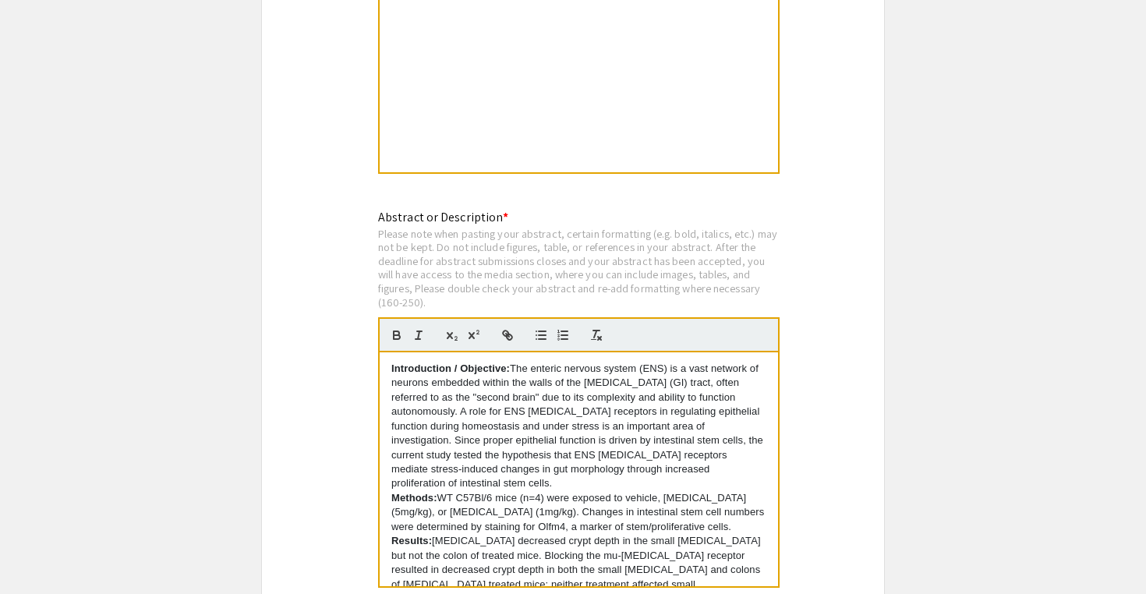
click at [507, 362] on strong "Introduction / Objective:" at bounding box center [450, 368] width 118 height 12
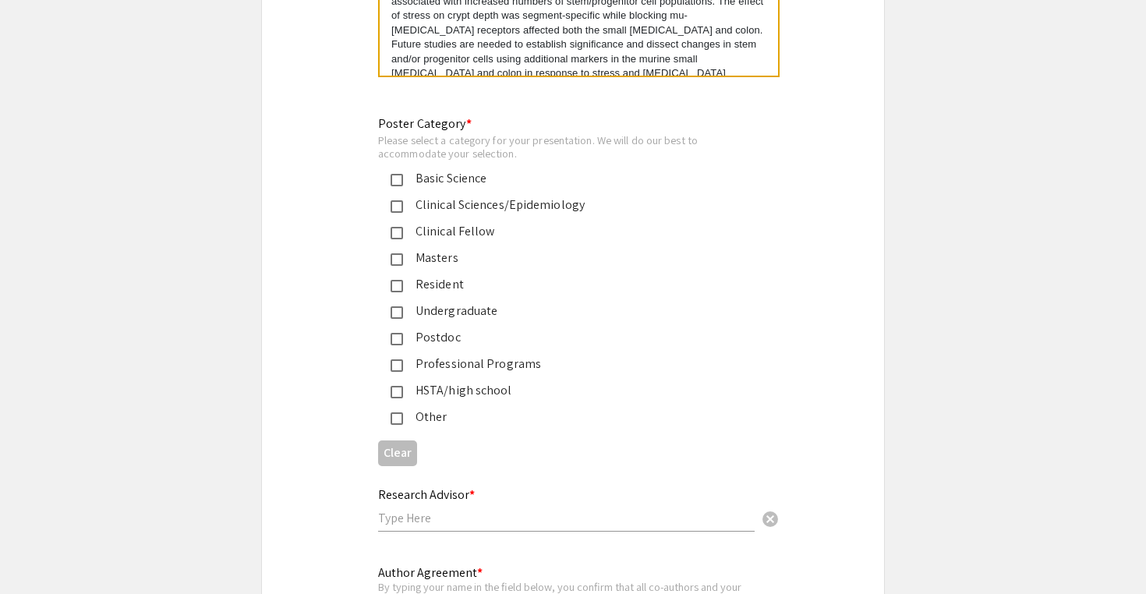
scroll to position [3560, 0]
click at [398, 357] on mat-pseudo-checkbox at bounding box center [396, 363] width 12 height 12
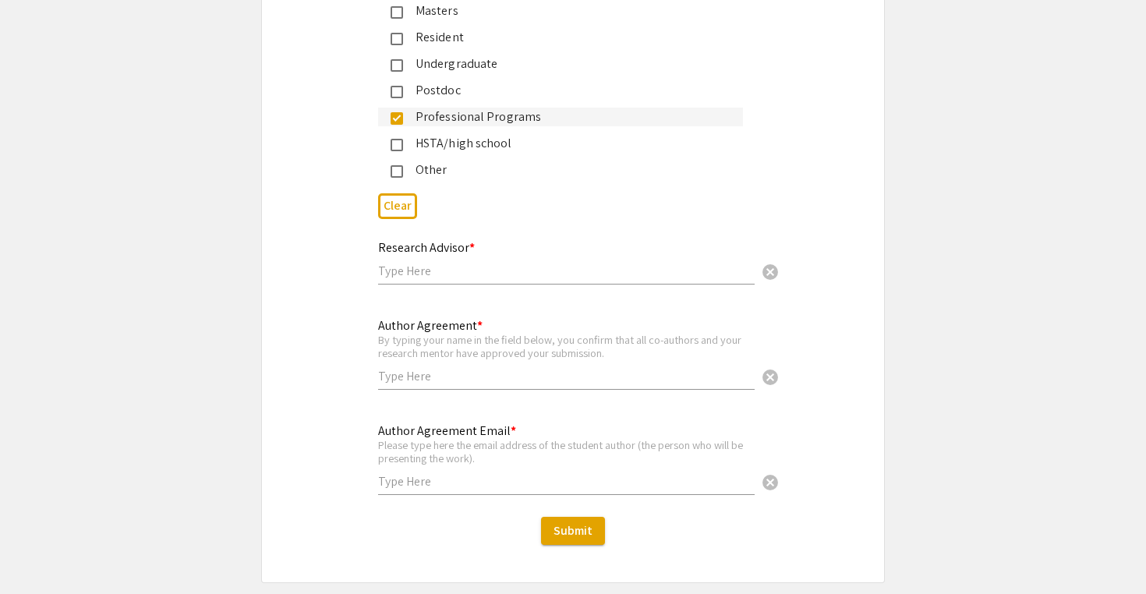
scroll to position [3810, 0]
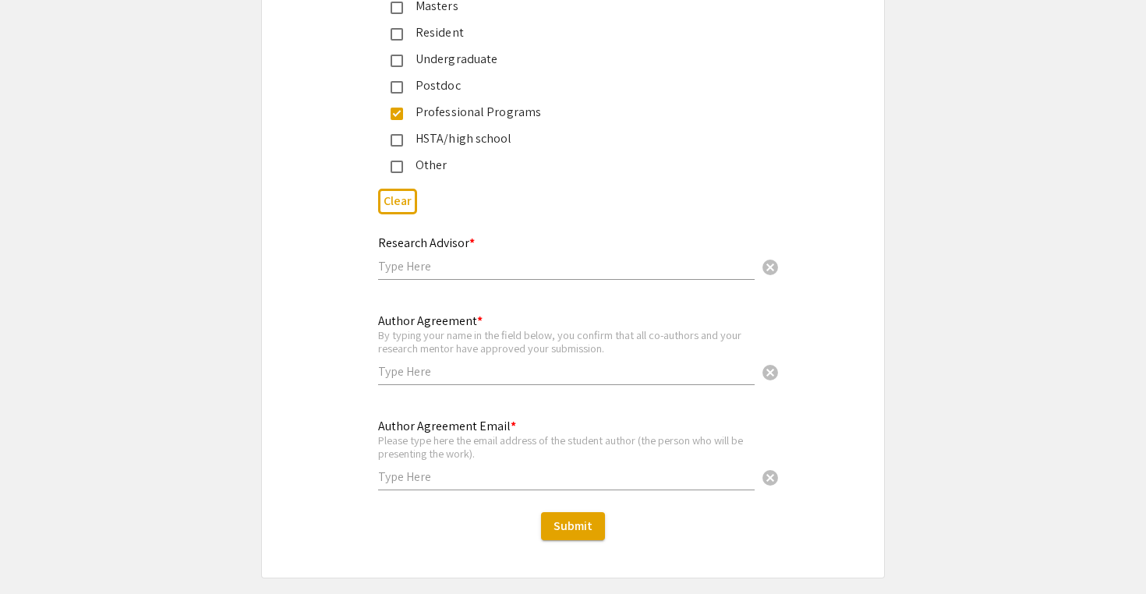
click at [421, 258] on input "text" at bounding box center [566, 266] width 376 height 16
type input "[PERSON_NAME]"
click at [415, 367] on input "text" at bounding box center [566, 371] width 376 height 16
type input "[PERSON_NAME]"
click at [411, 472] on input "text" at bounding box center [566, 476] width 376 height 16
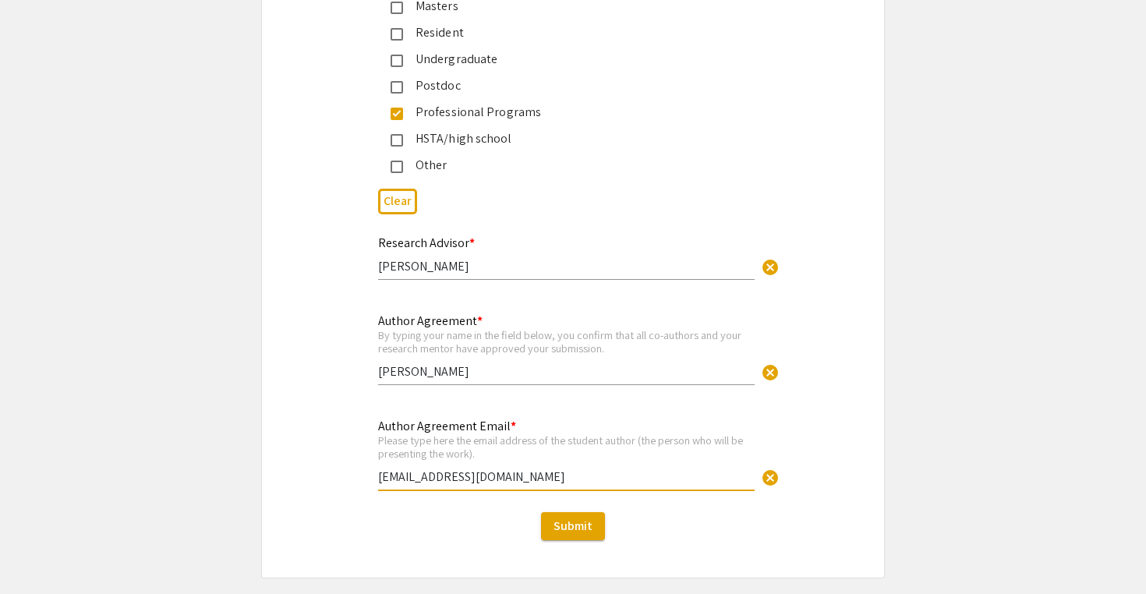
type input "[EMAIL_ADDRESS][DOMAIN_NAME]"
click at [290, 437] on div "Author Agreement Email * Please type here the email address of the student auth…" at bounding box center [573, 462] width 622 height 93
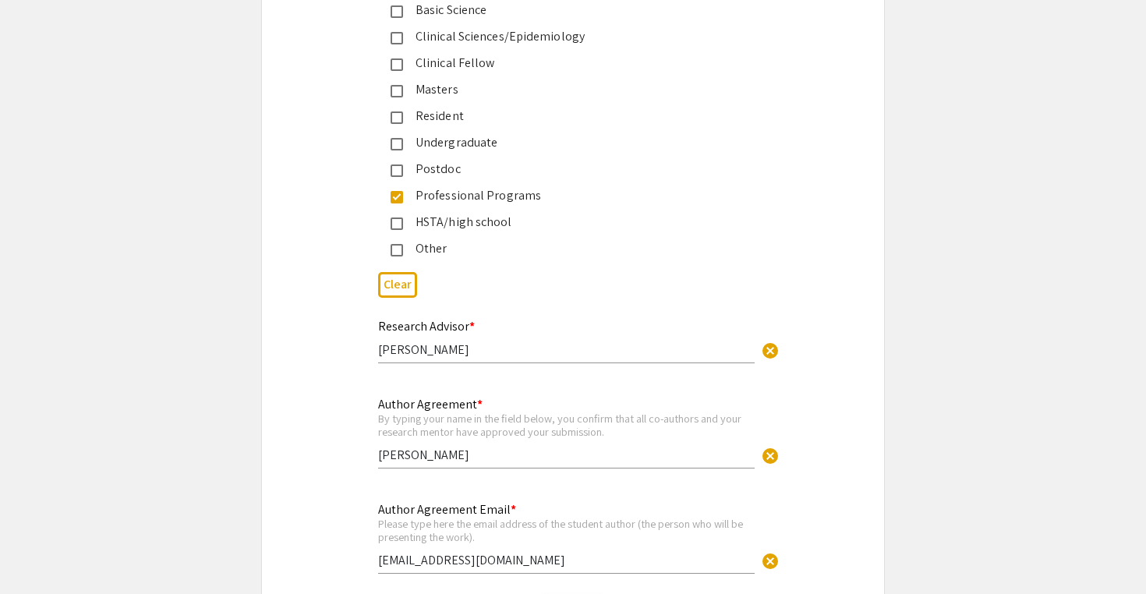
scroll to position [3866, 0]
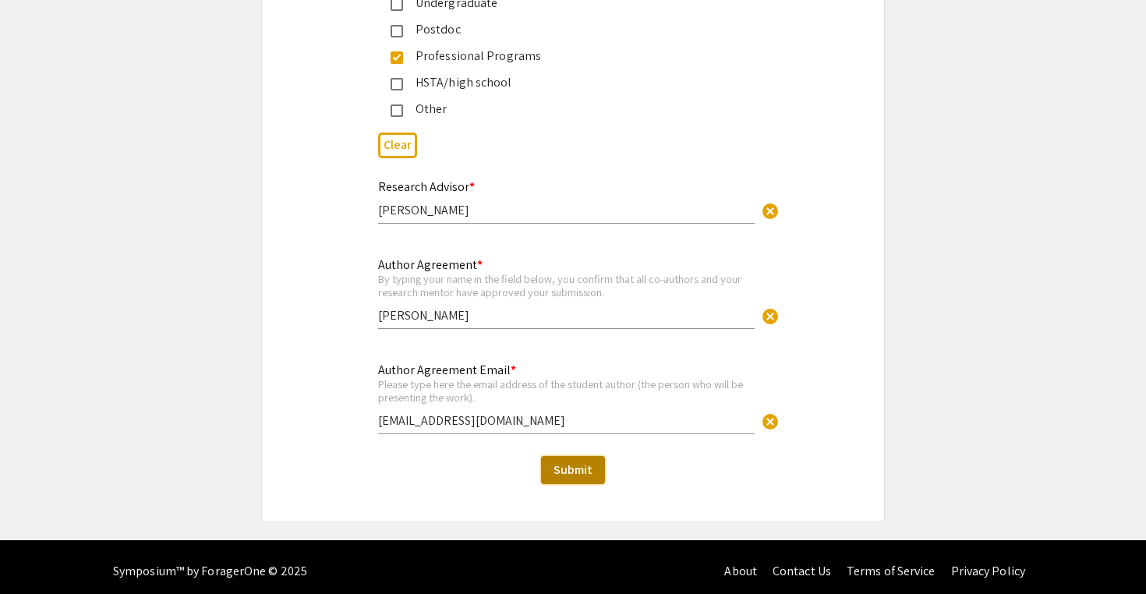
click at [567, 464] on span "Submit" at bounding box center [572, 469] width 39 height 16
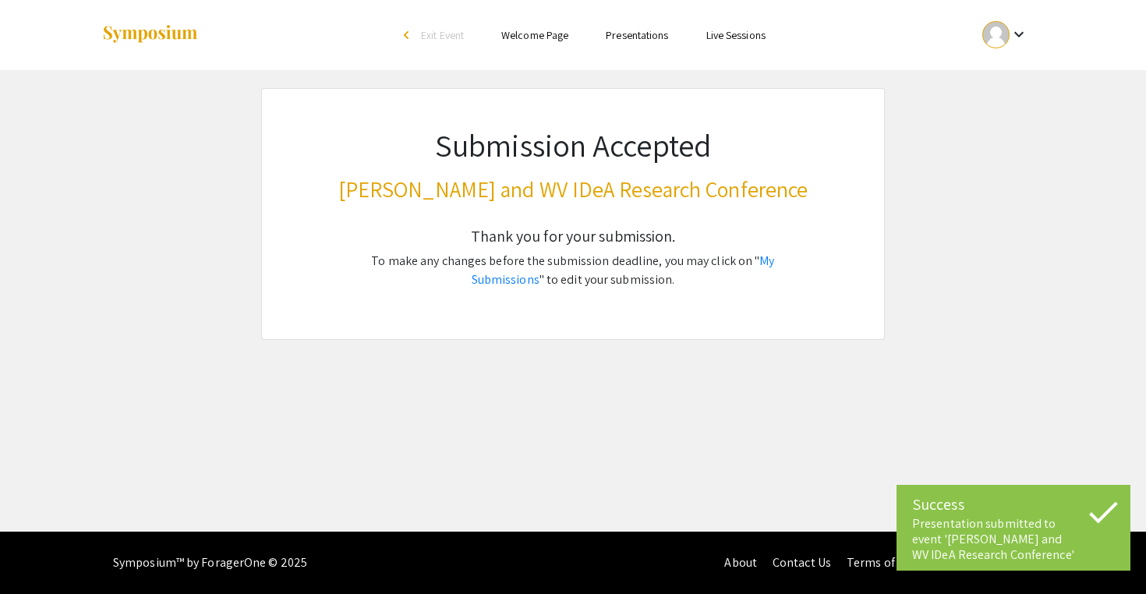
scroll to position [0, 0]
click at [752, 260] on link "My Submissions" at bounding box center [623, 270] width 303 height 35
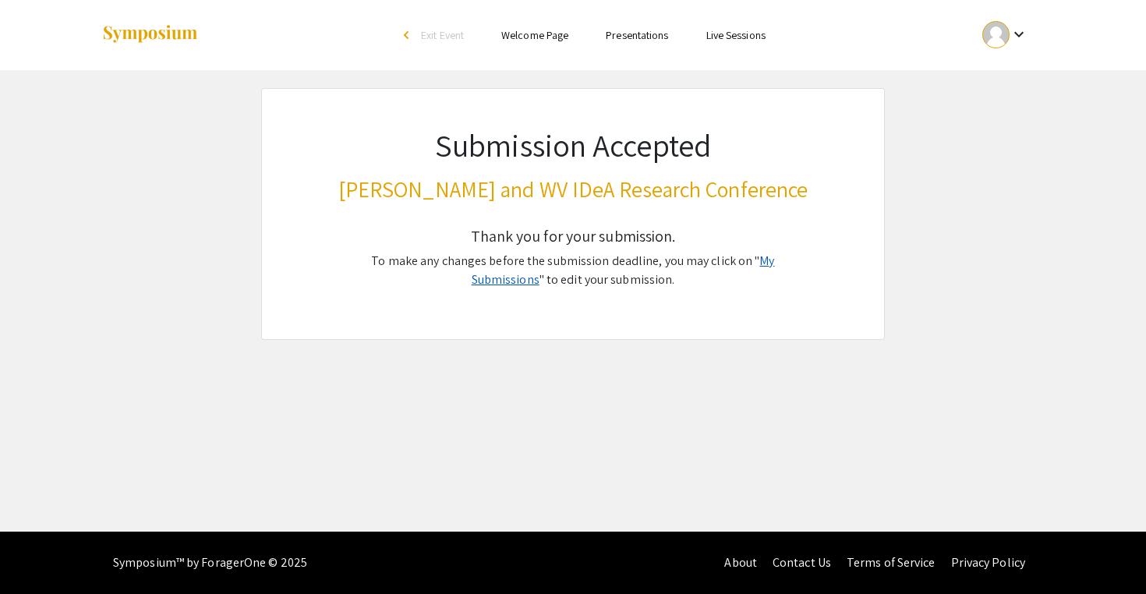
click at [775, 266] on link "My Submissions" at bounding box center [623, 270] width 303 height 35
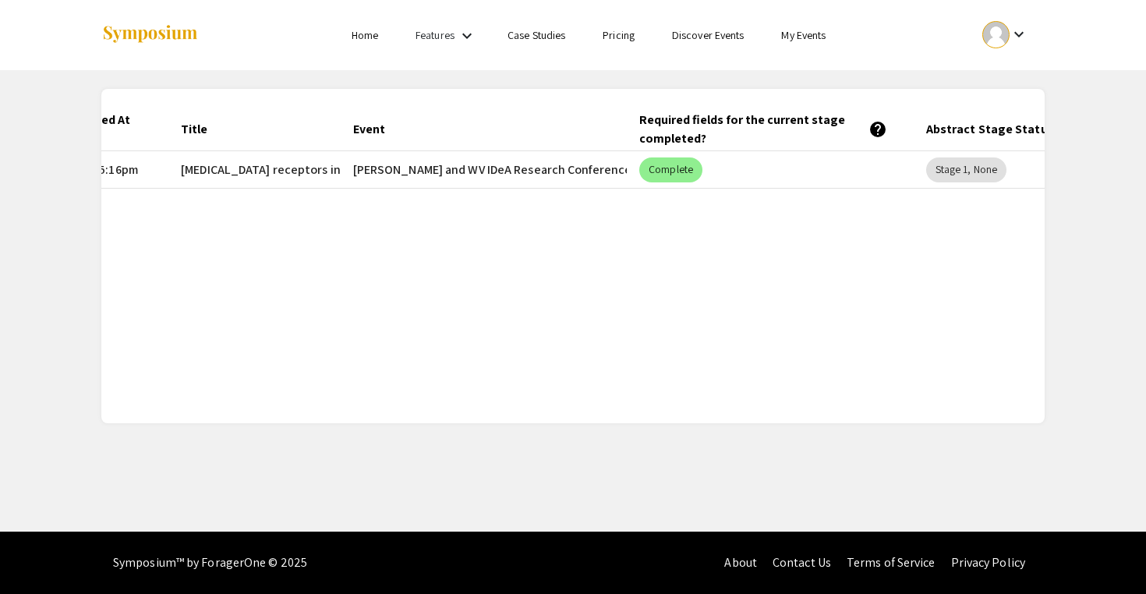
scroll to position [0, 271]
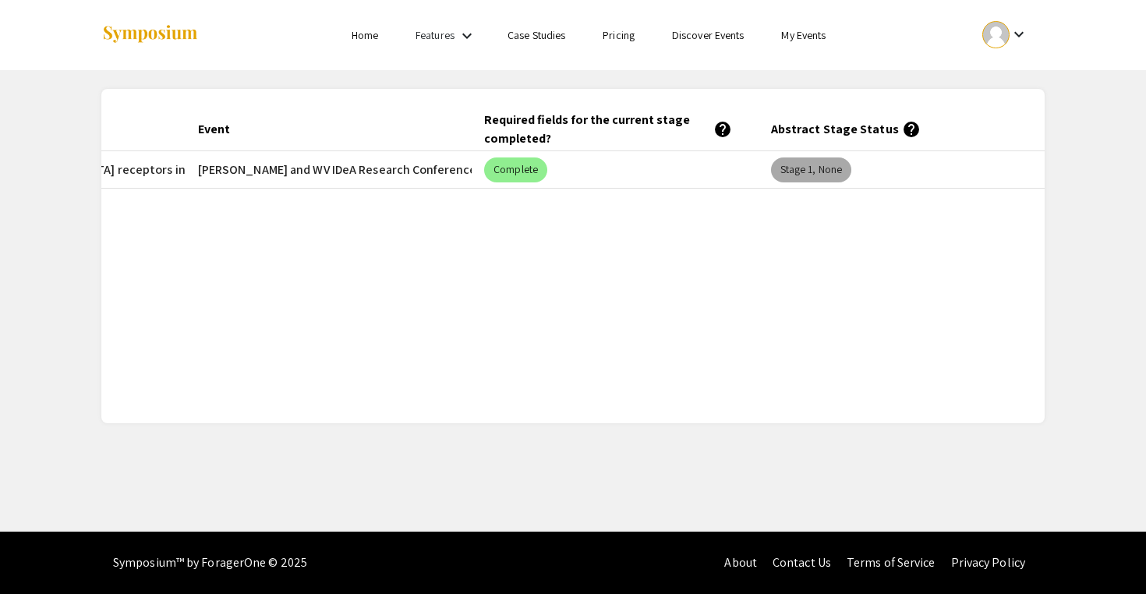
click at [822, 171] on mat-chip "Stage 1, None" at bounding box center [811, 169] width 80 height 25
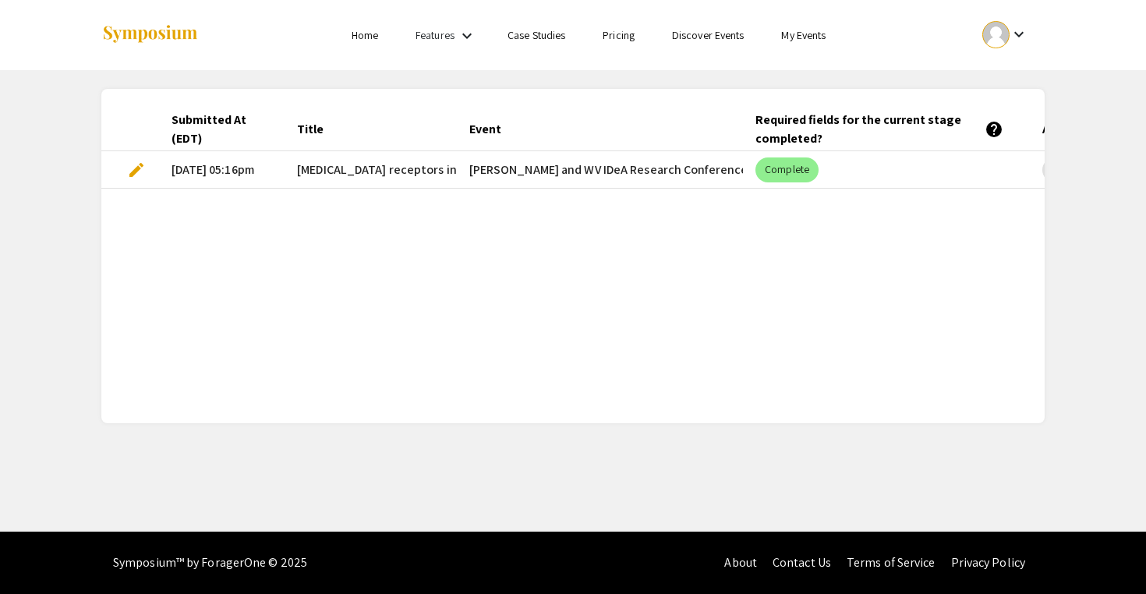
click at [137, 166] on span "edit" at bounding box center [136, 170] width 19 height 19
drag, startPoint x: 172, startPoint y: 168, endPoint x: 276, endPoint y: 173, distance: 103.8
click at [276, 174] on mat-cell "[DATE] 05:16pm" at bounding box center [222, 169] width 126 height 37
click at [274, 253] on div "Submitted At (EDT) Title Event Required fields for the current stage completed?…" at bounding box center [572, 256] width 943 height 297
